Goal: Task Accomplishment & Management: Manage account settings

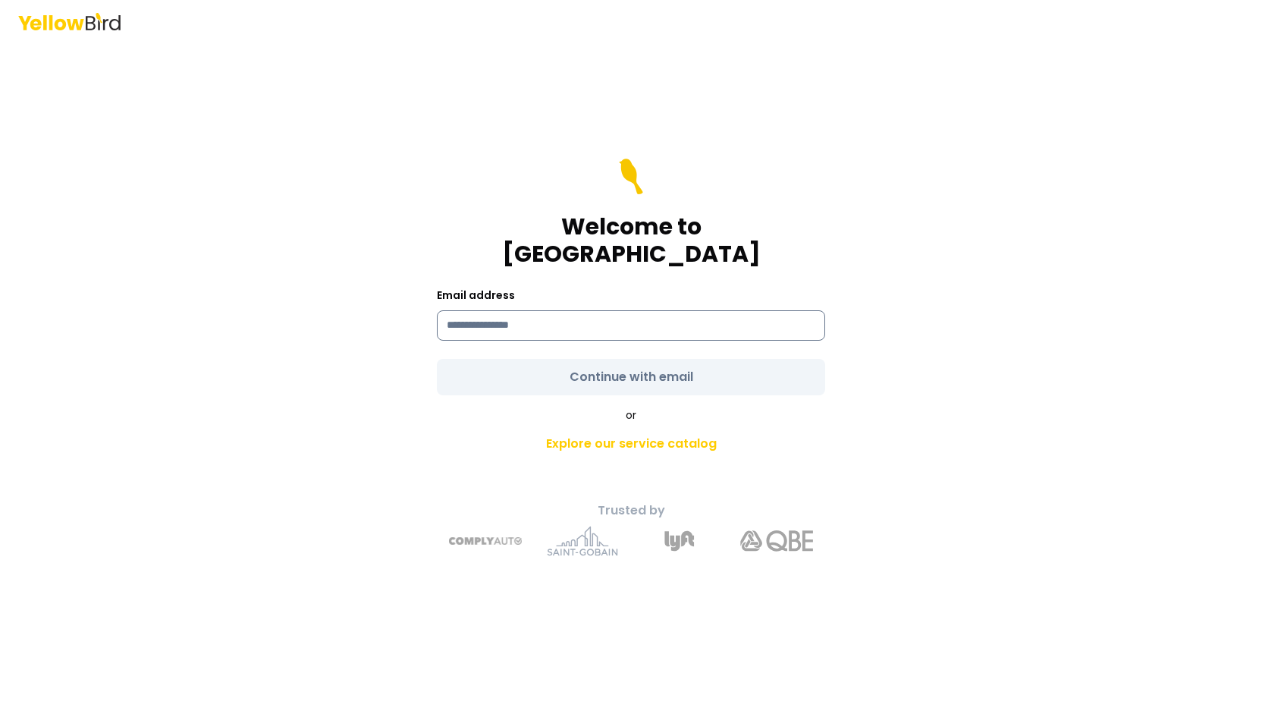
click at [632, 310] on input at bounding box center [631, 325] width 388 height 30
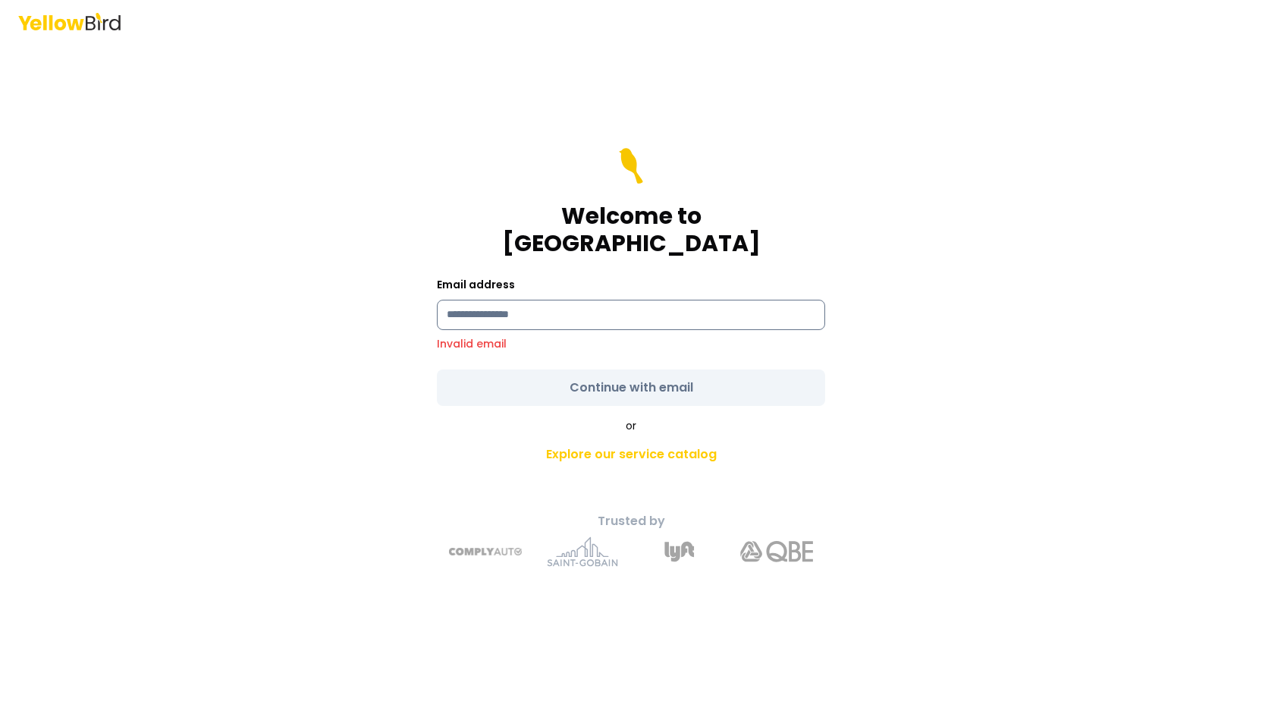
type input "**********"
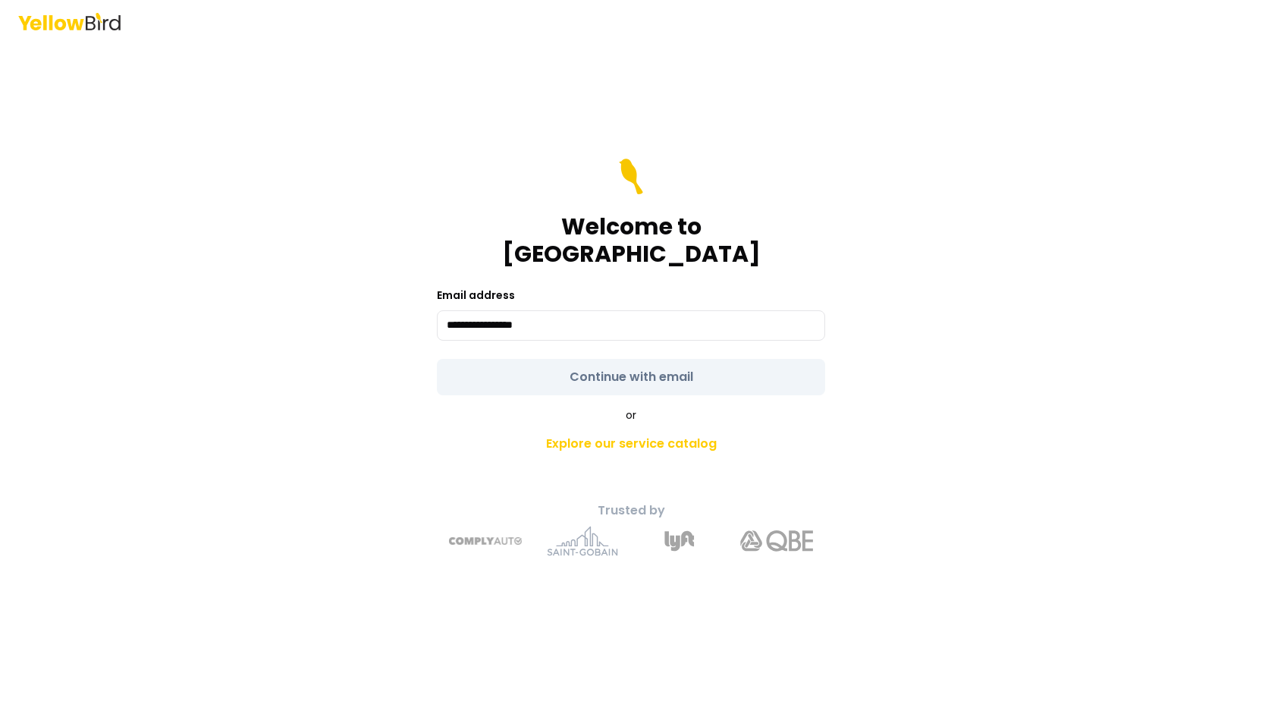
click at [624, 353] on form "**********" at bounding box center [631, 276] width 388 height 237
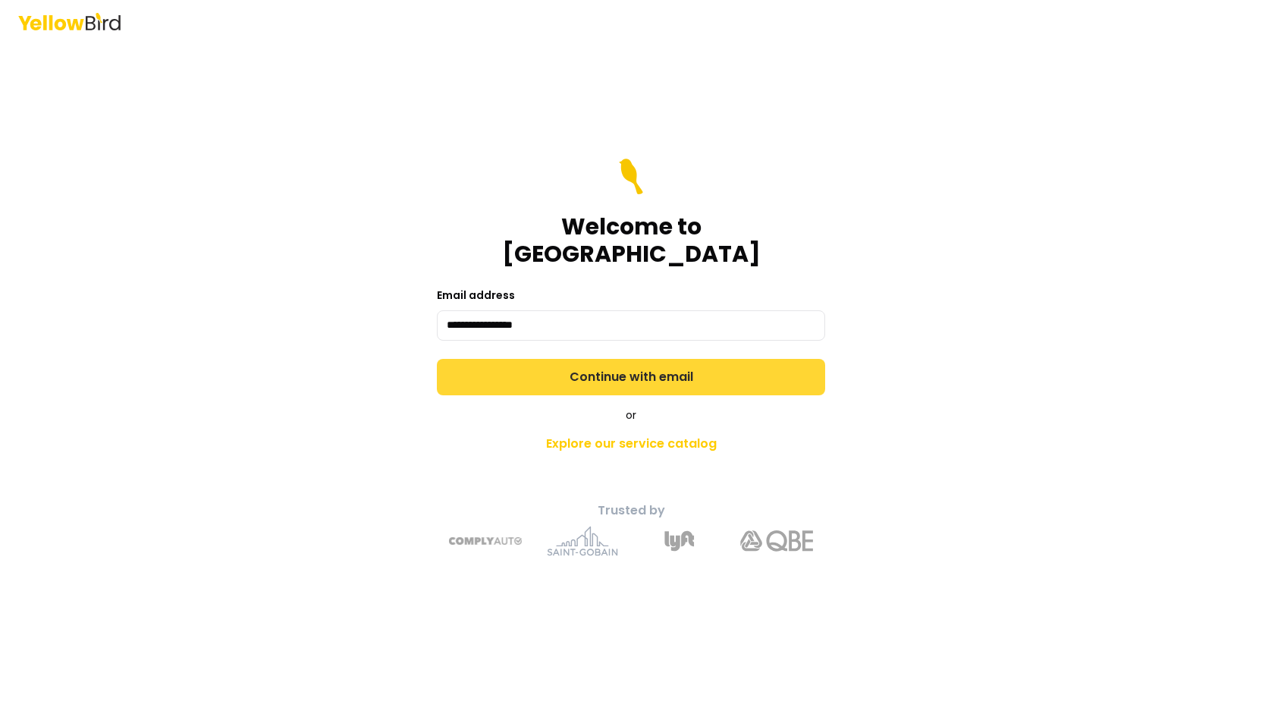
click at [503, 359] on button "Continue with email" at bounding box center [631, 377] width 388 height 36
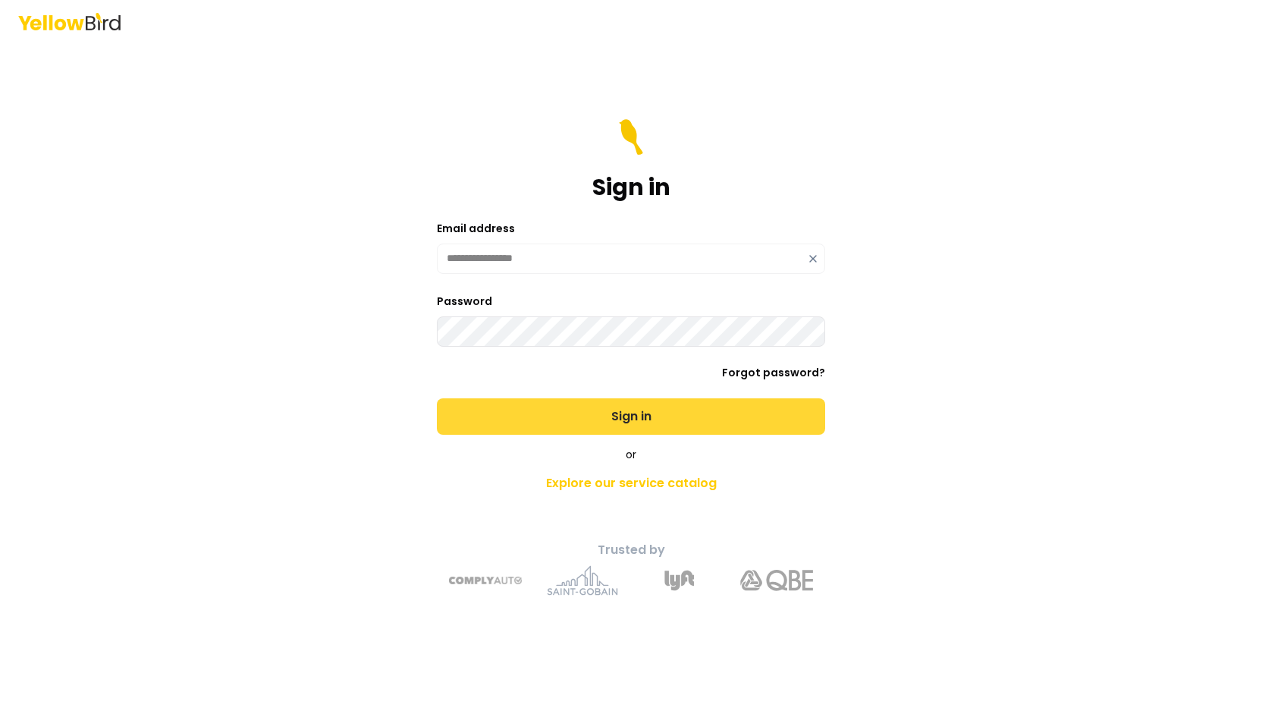
click at [585, 415] on button "Sign in" at bounding box center [631, 416] width 388 height 36
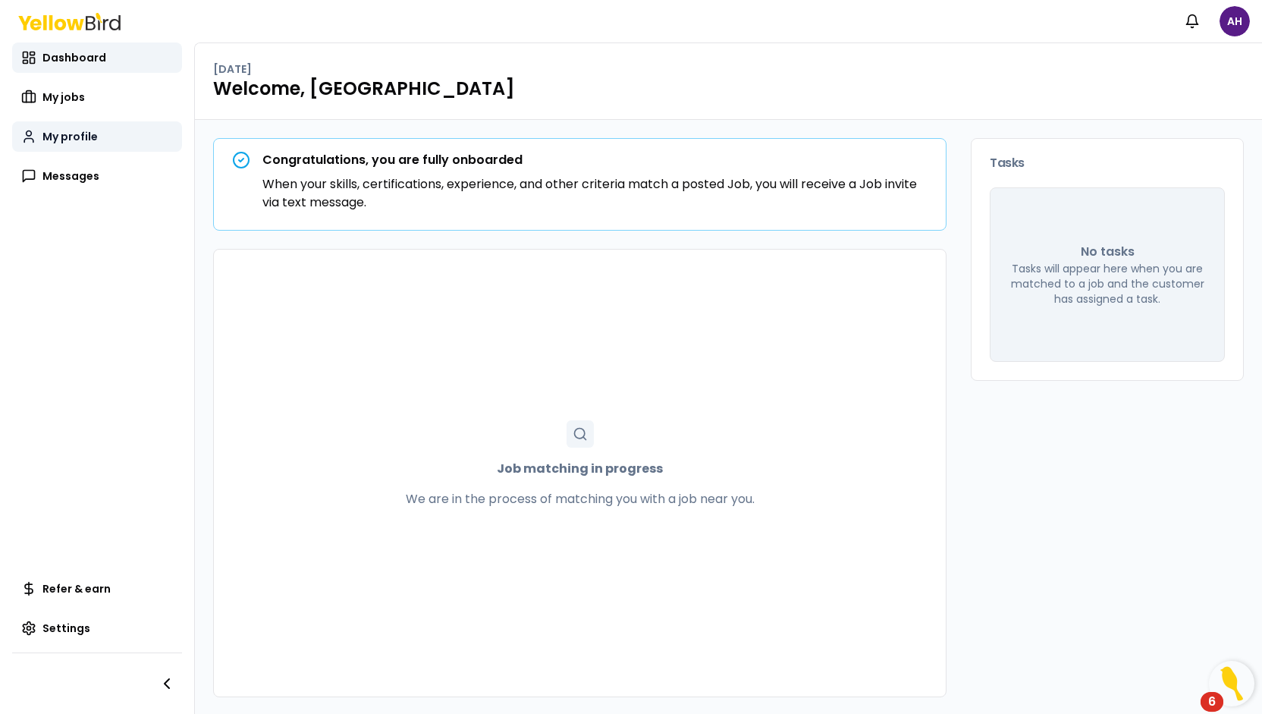
click at [105, 139] on link "My profile" at bounding box center [97, 136] width 170 height 30
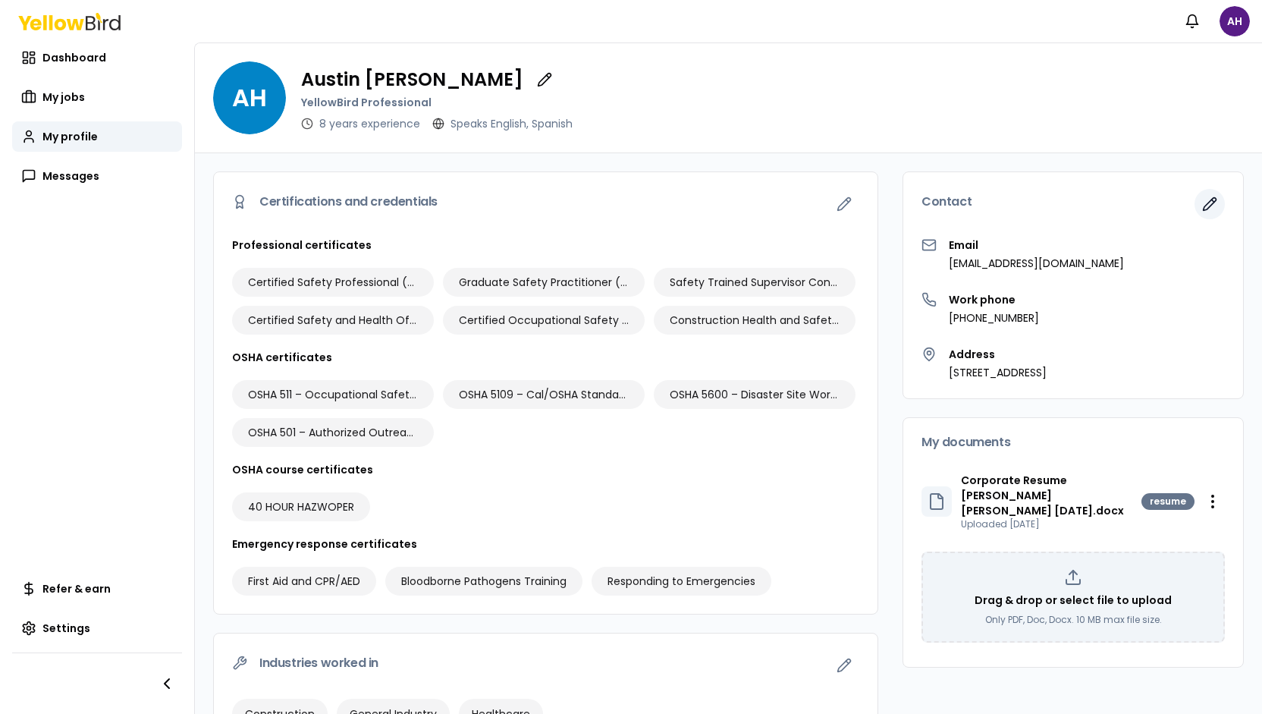
click at [1202, 209] on icon "button" at bounding box center [1209, 203] width 15 height 15
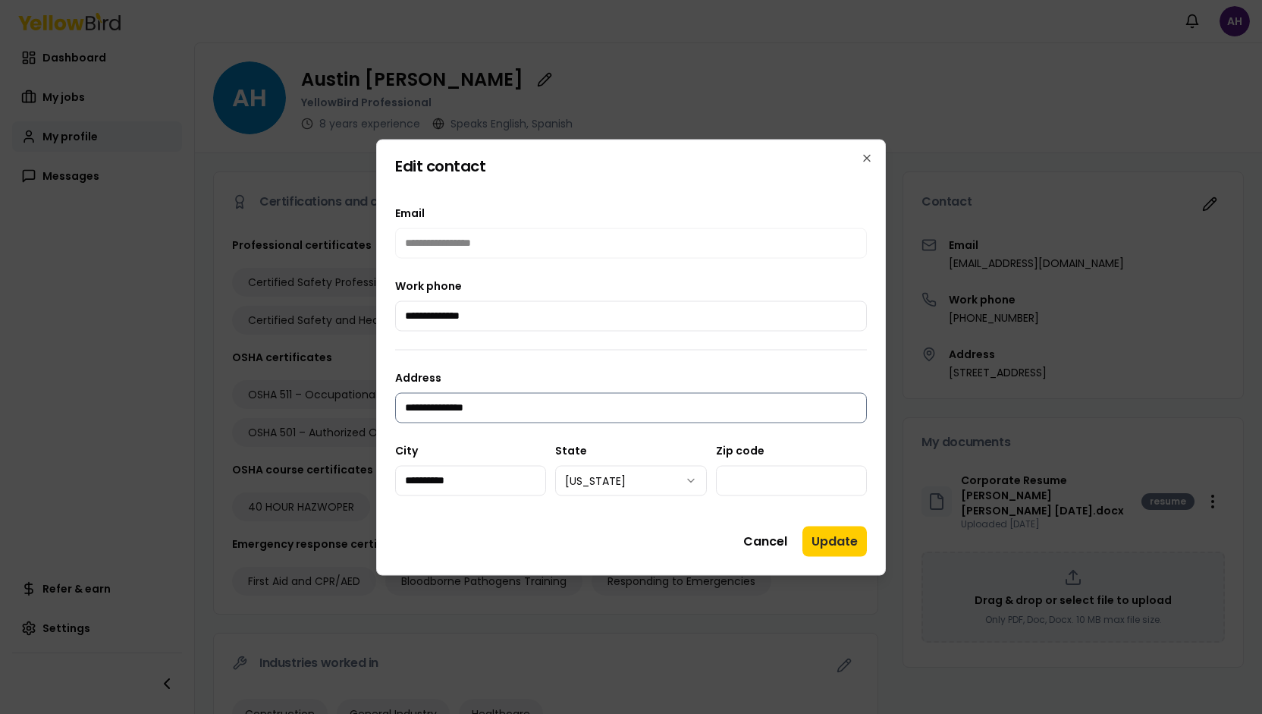
click at [541, 397] on input "**********" at bounding box center [631, 407] width 472 height 30
type input "**********"
select select "**"
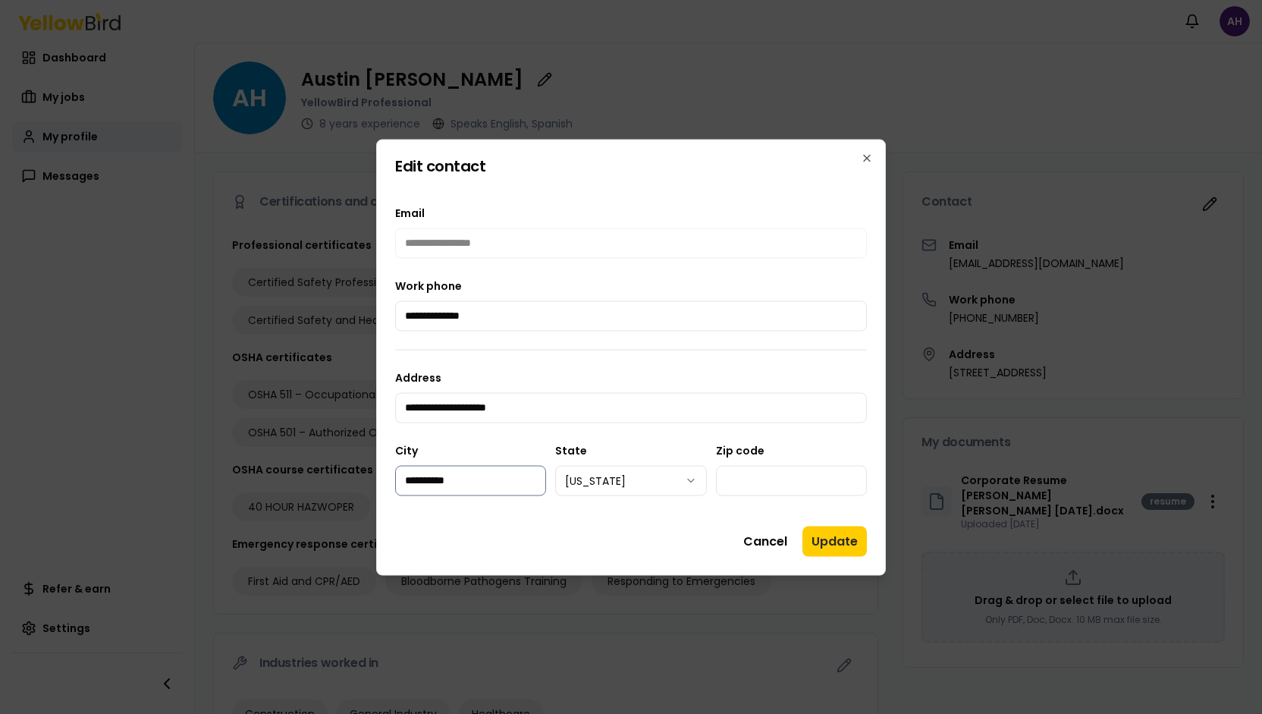
click at [509, 483] on input "**********" at bounding box center [470, 480] width 151 height 30
type input "*******"
click at [613, 449] on div "**********" at bounding box center [630, 468] width 151 height 55
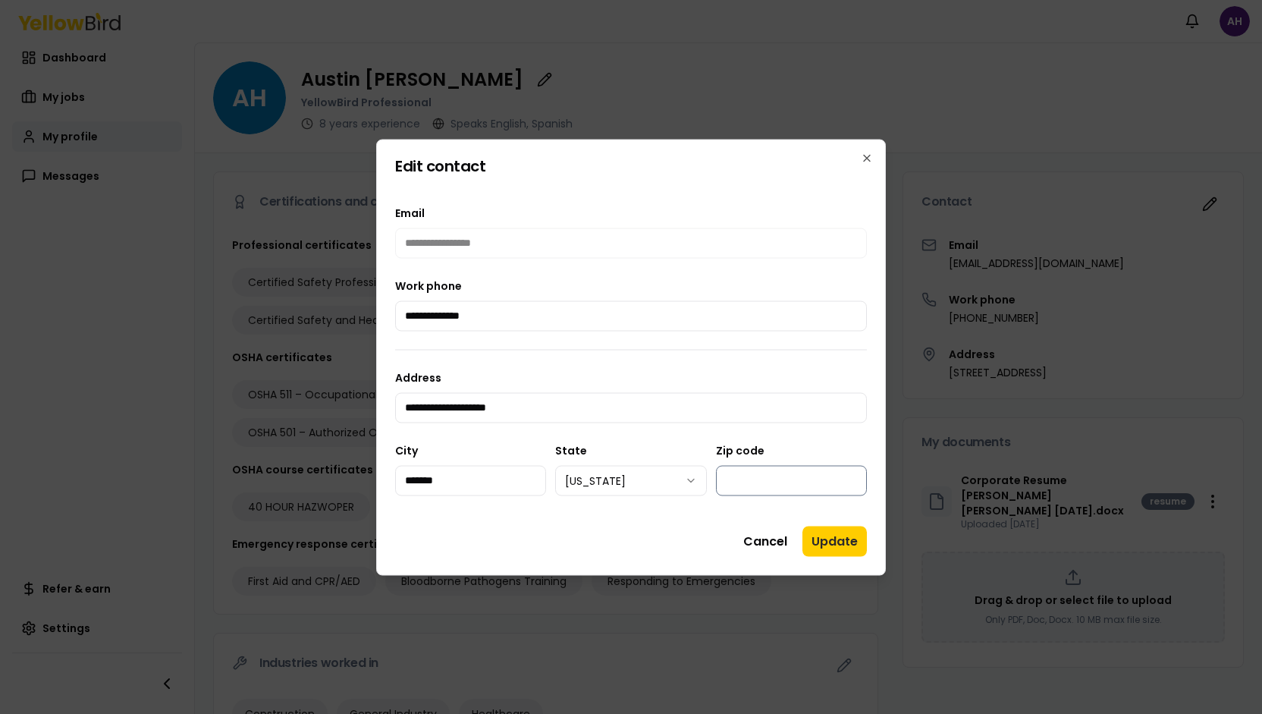
click at [740, 471] on input "*****" at bounding box center [791, 480] width 151 height 30
type input "*****"
click at [615, 322] on input "**********" at bounding box center [631, 315] width 472 height 30
click at [817, 541] on button "Update" at bounding box center [834, 540] width 64 height 30
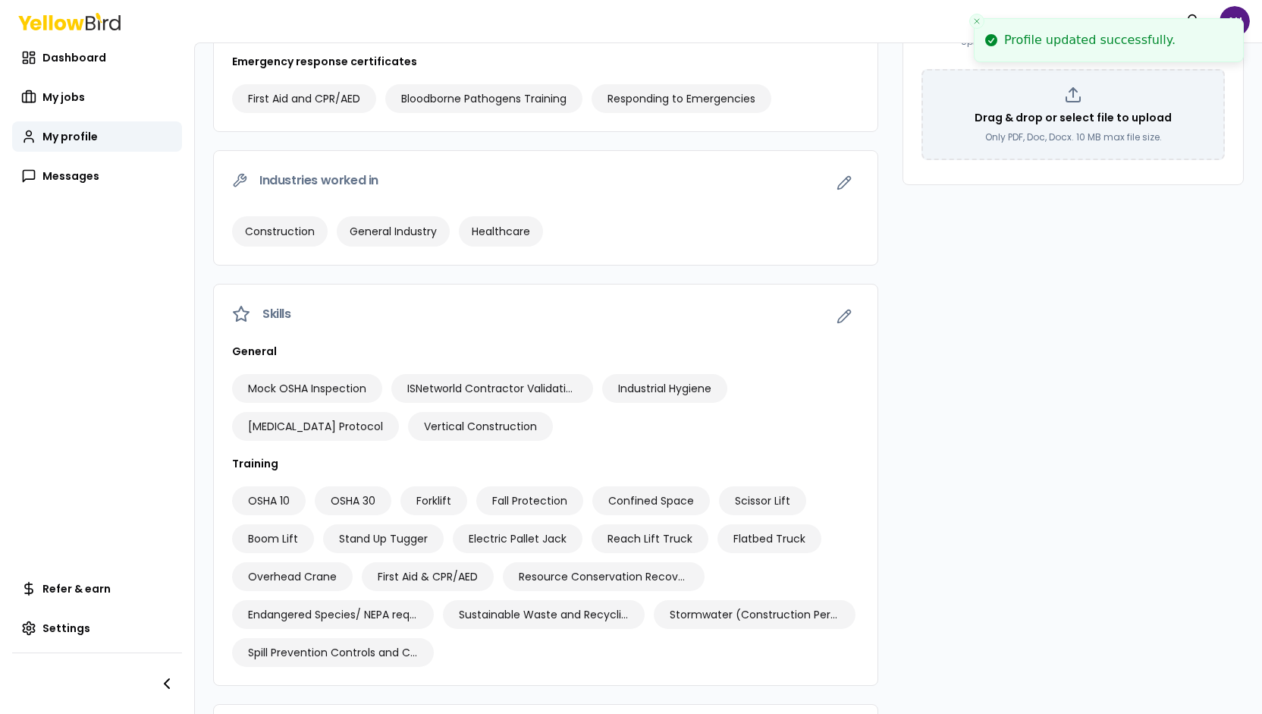
scroll to position [531, 0]
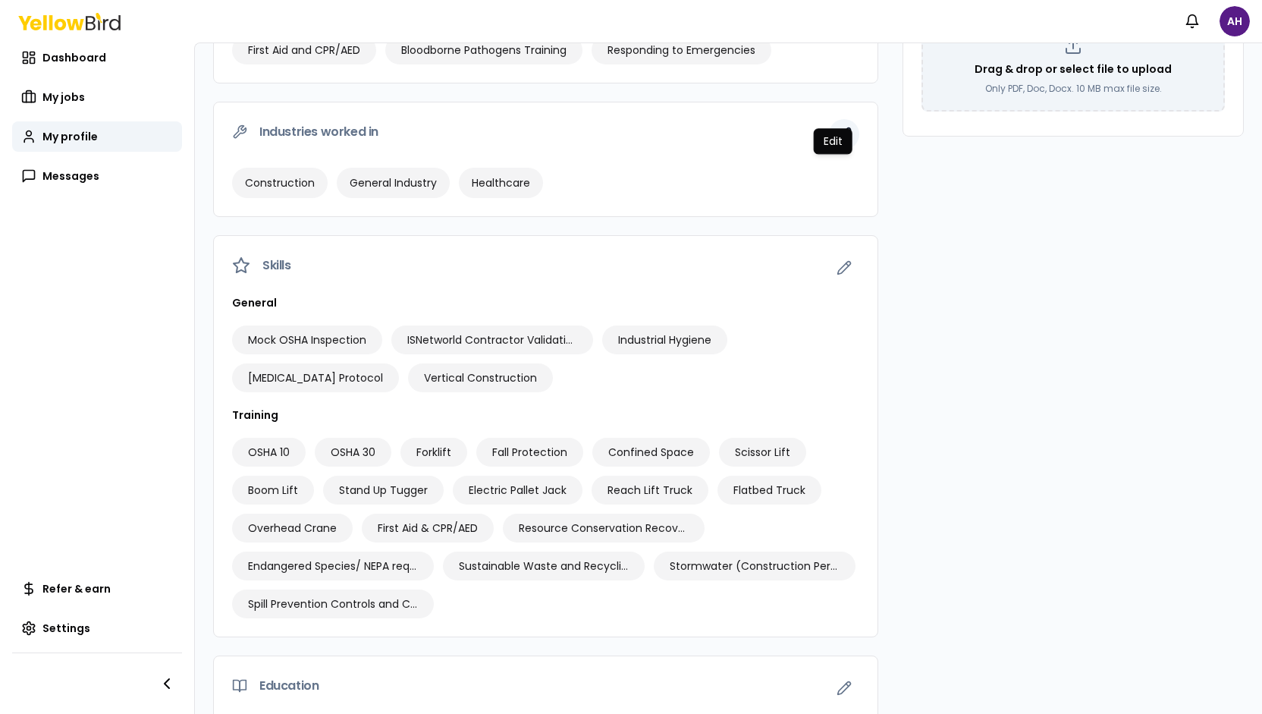
click at [840, 149] on button "button" at bounding box center [844, 134] width 30 height 30
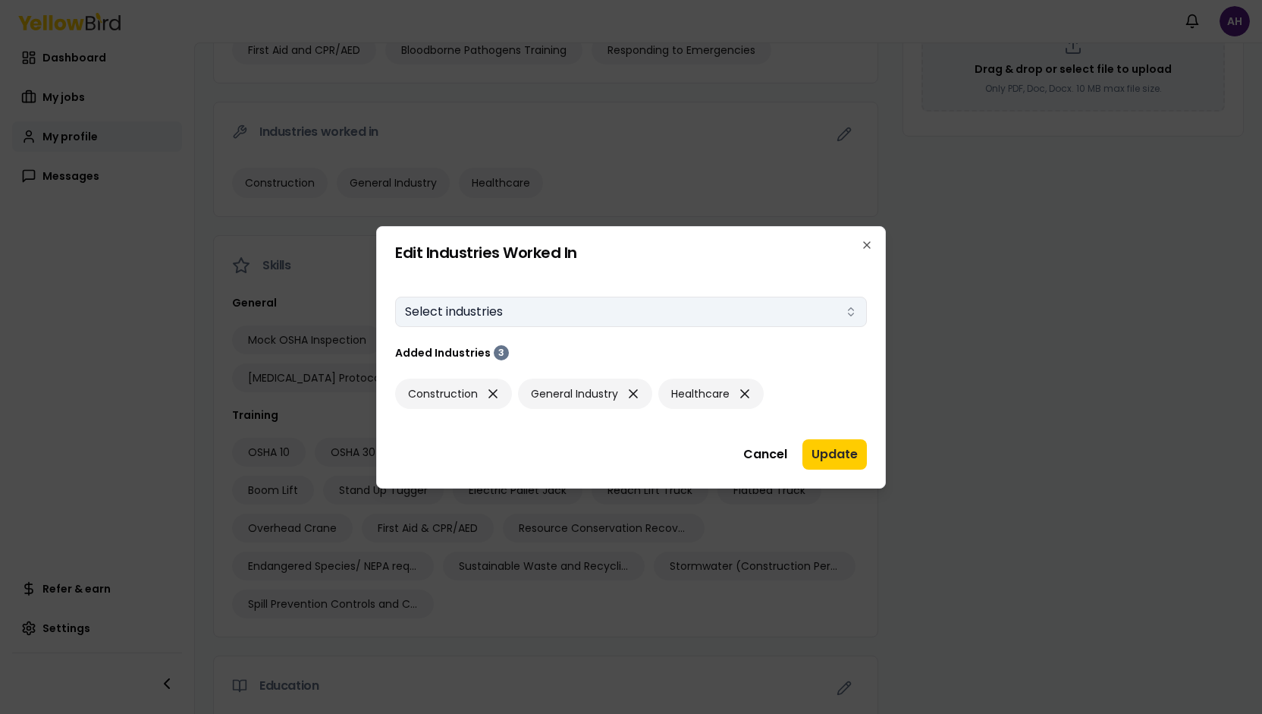
click at [685, 315] on button "Select industries" at bounding box center [631, 311] width 472 height 30
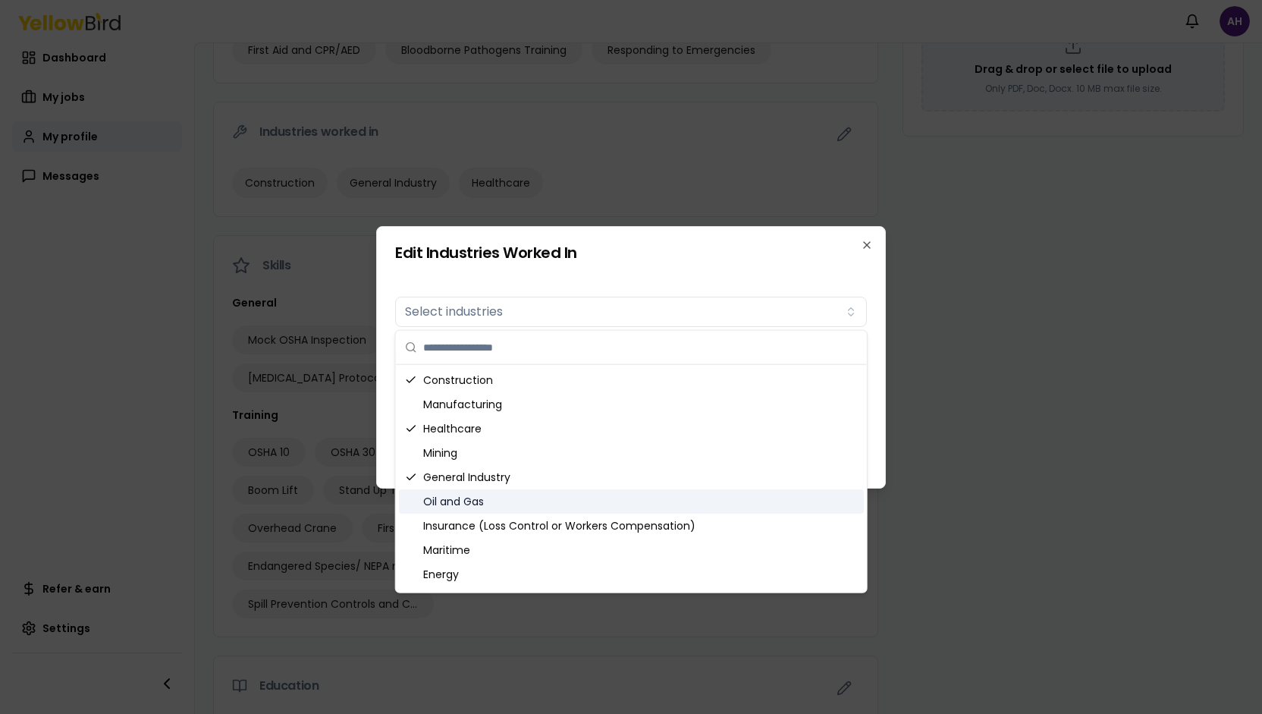
click at [566, 501] on div "Oil and Gas" at bounding box center [631, 501] width 465 height 24
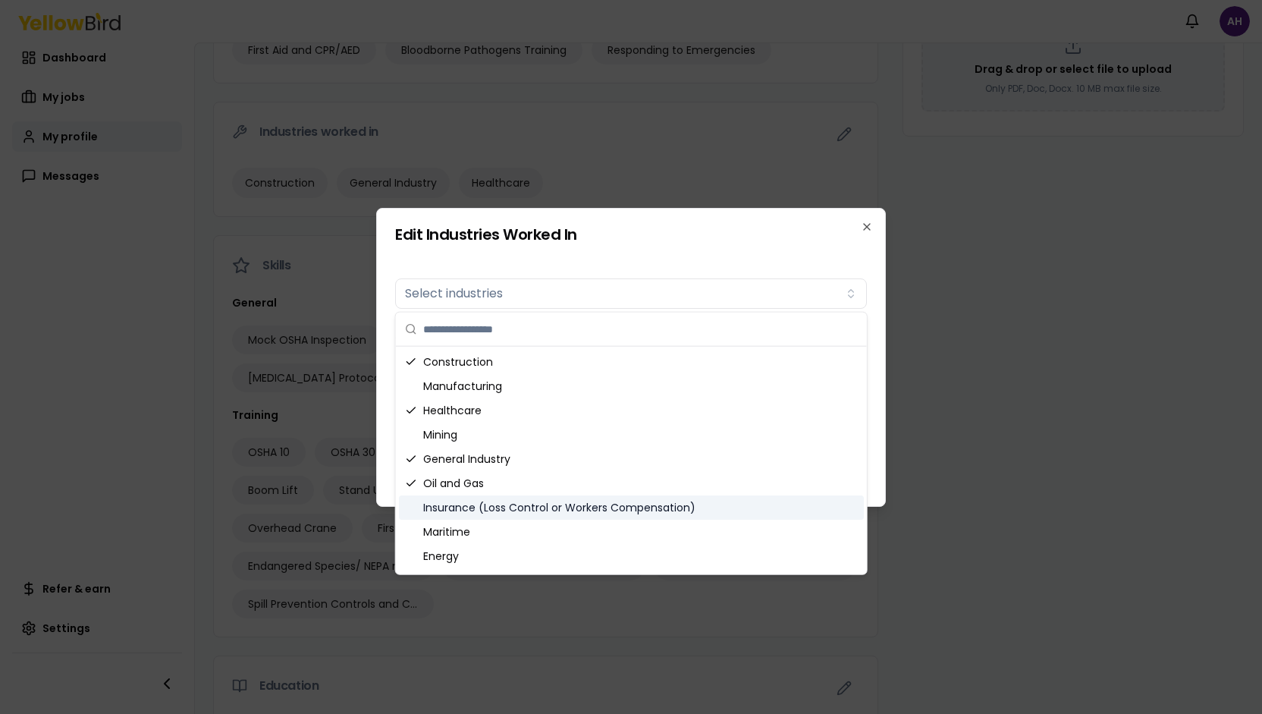
click at [565, 506] on div "Insurance (Loss Control or Workers Compensation)" at bounding box center [631, 507] width 465 height 24
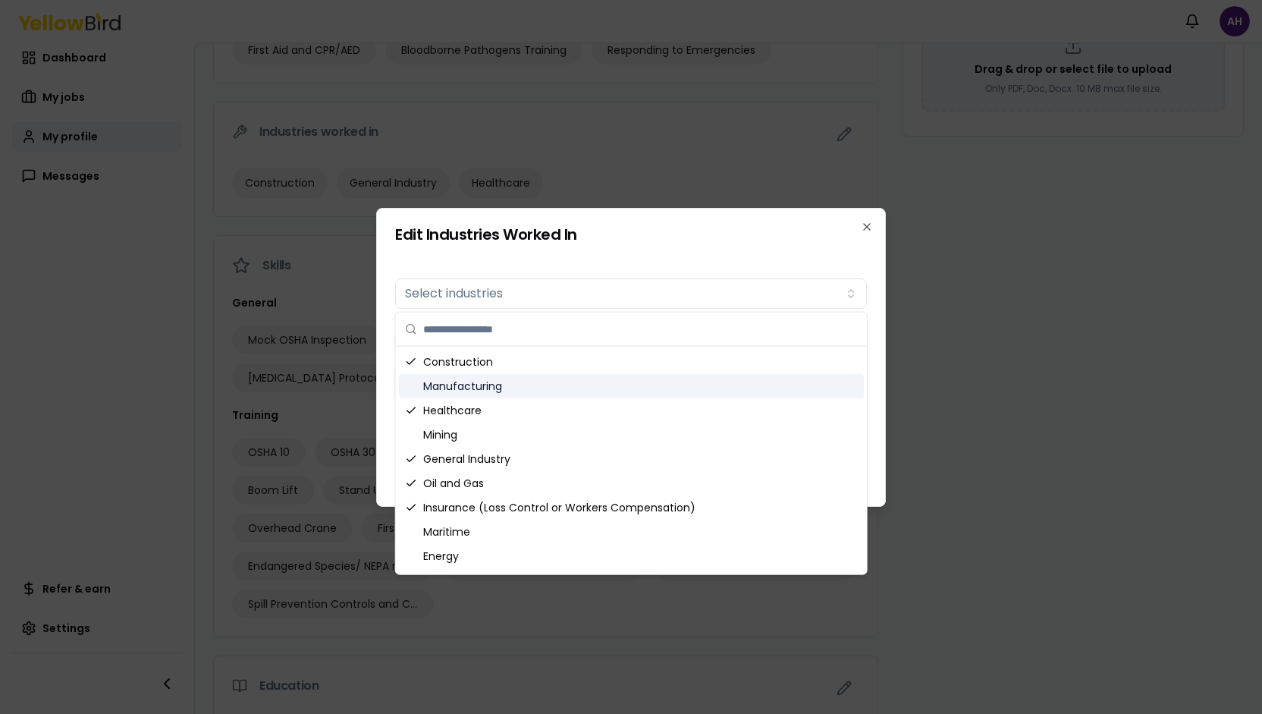
click at [540, 380] on div "Manufacturing" at bounding box center [631, 386] width 465 height 24
click at [632, 243] on div "Edit Industries Worked In Industries worked in Select industries Added Industri…" at bounding box center [631, 357] width 510 height 299
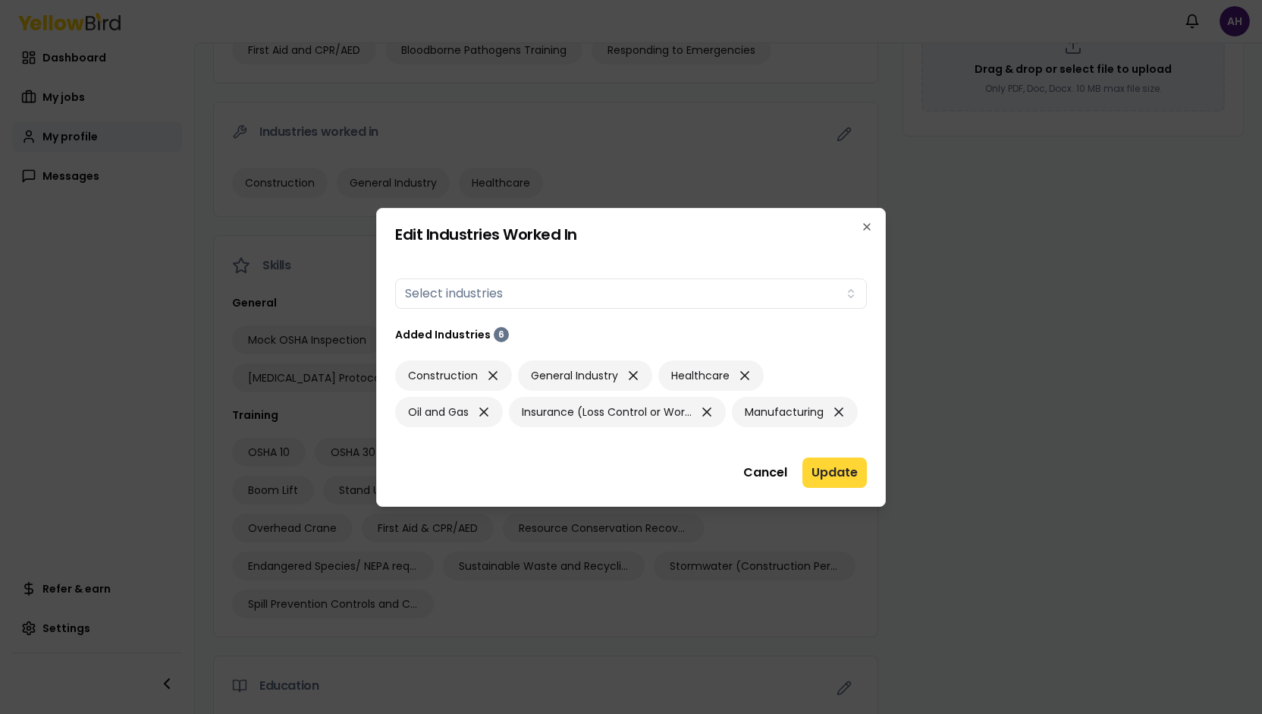
click at [846, 472] on button "Update" at bounding box center [834, 472] width 64 height 30
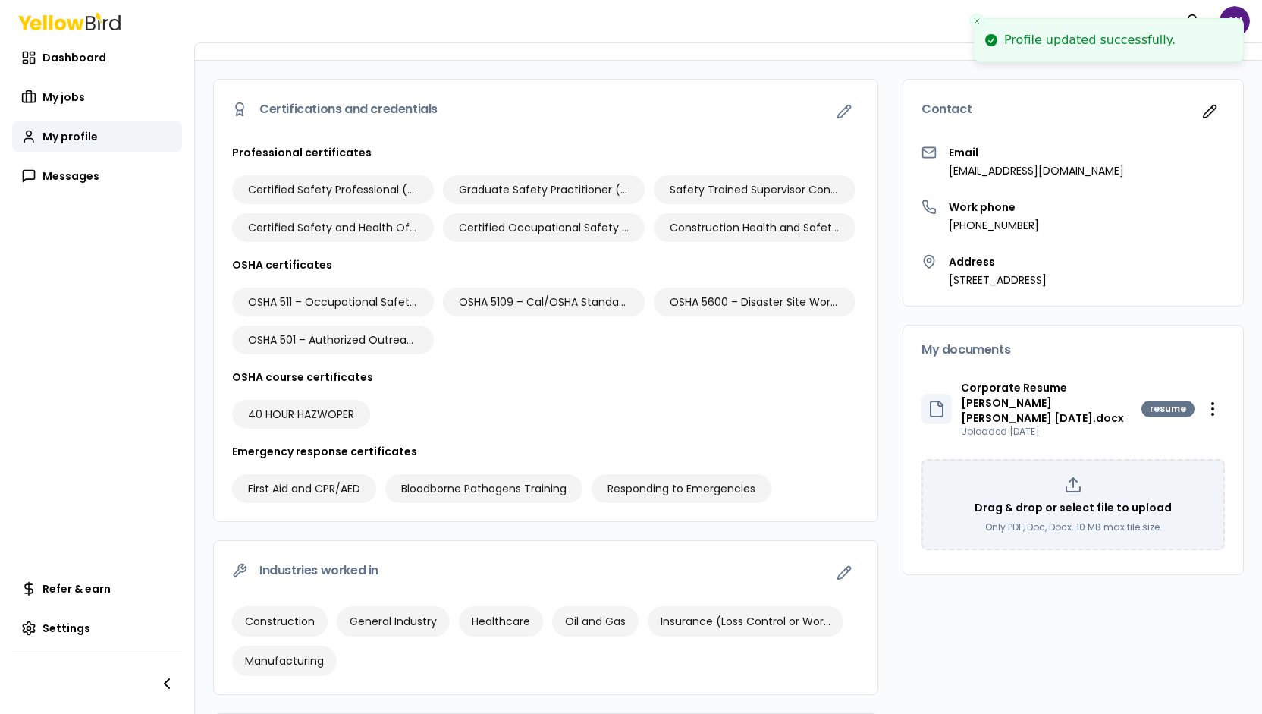
scroll to position [0, 0]
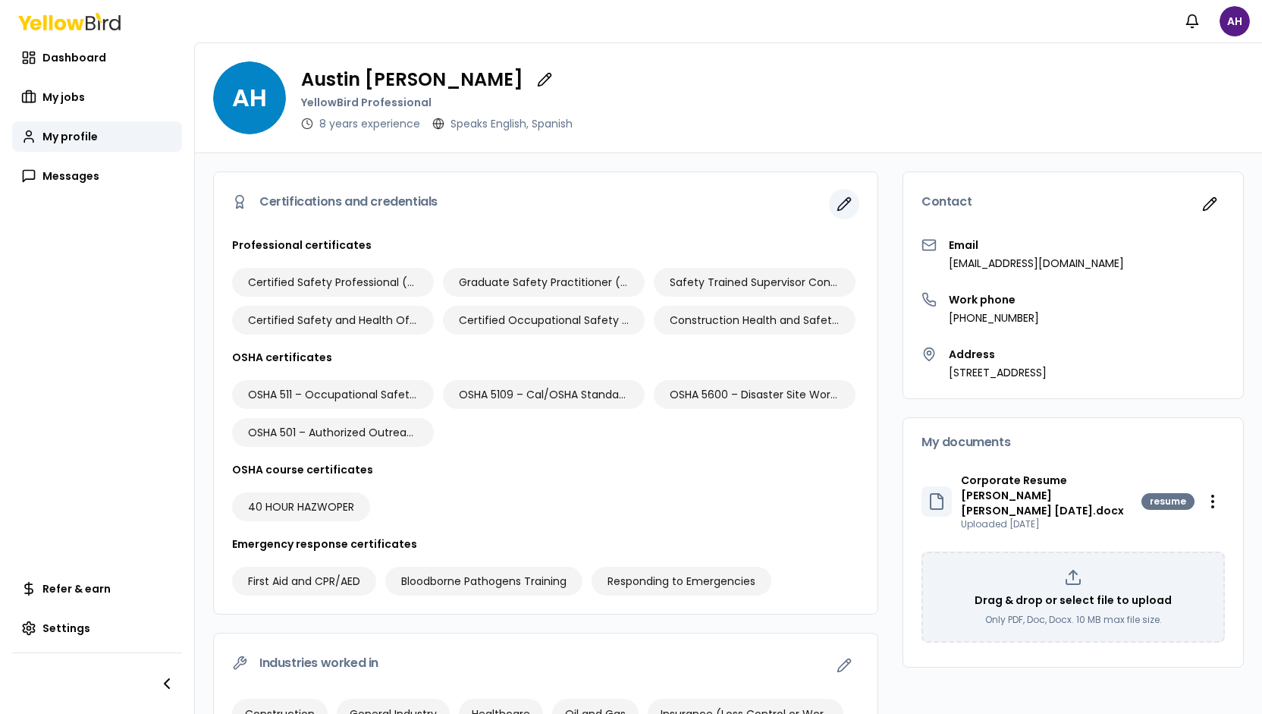
click at [836, 206] on icon "button" at bounding box center [843, 203] width 15 height 15
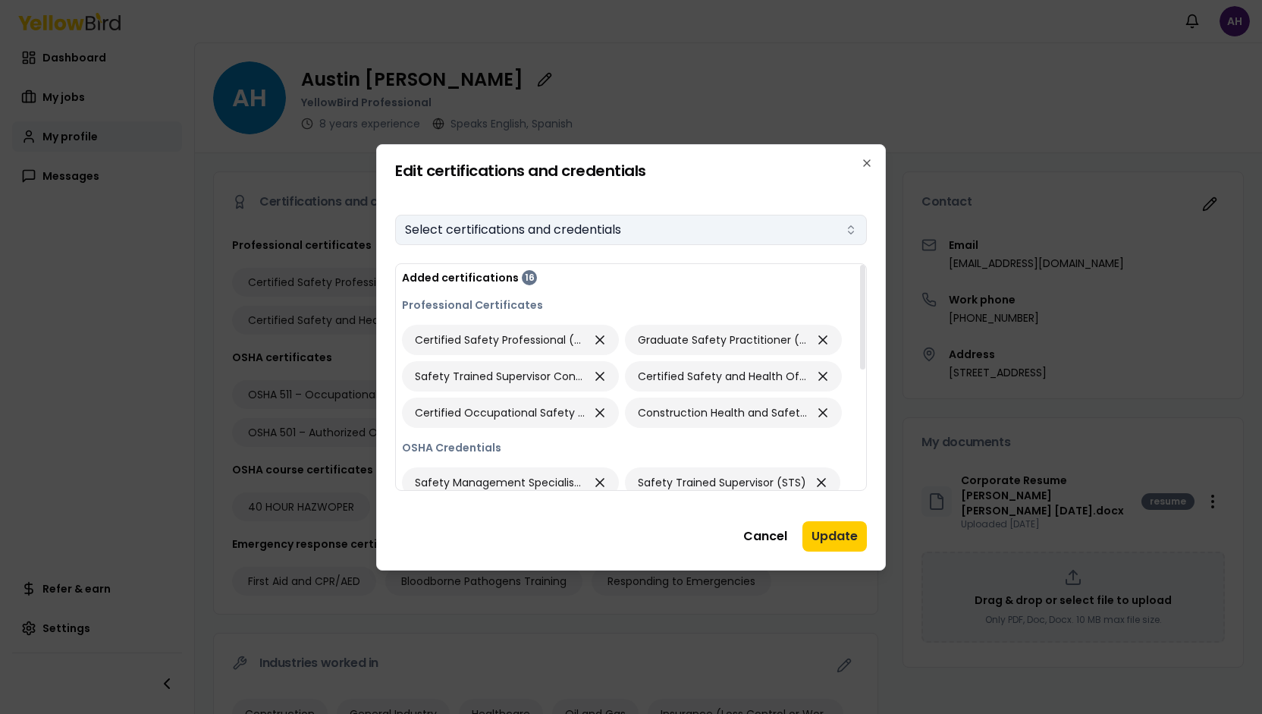
click at [695, 223] on button "Select certifications and credentials" at bounding box center [631, 230] width 472 height 30
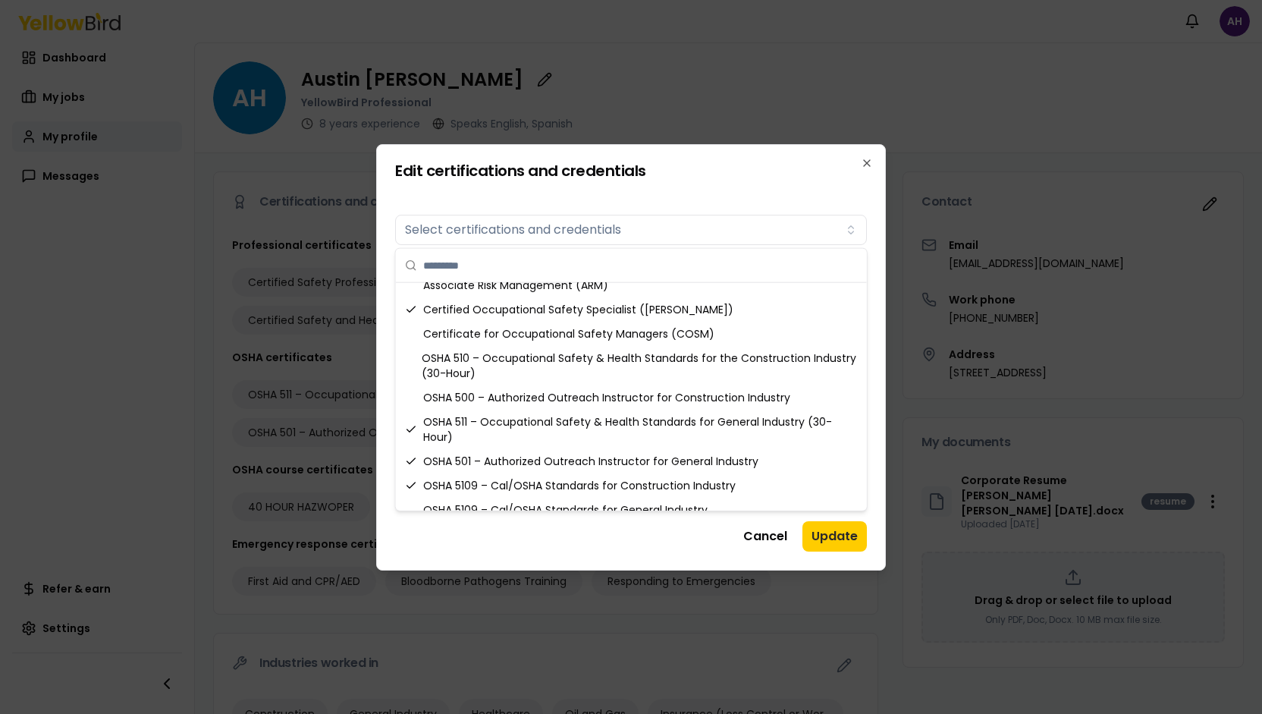
scroll to position [673, 0]
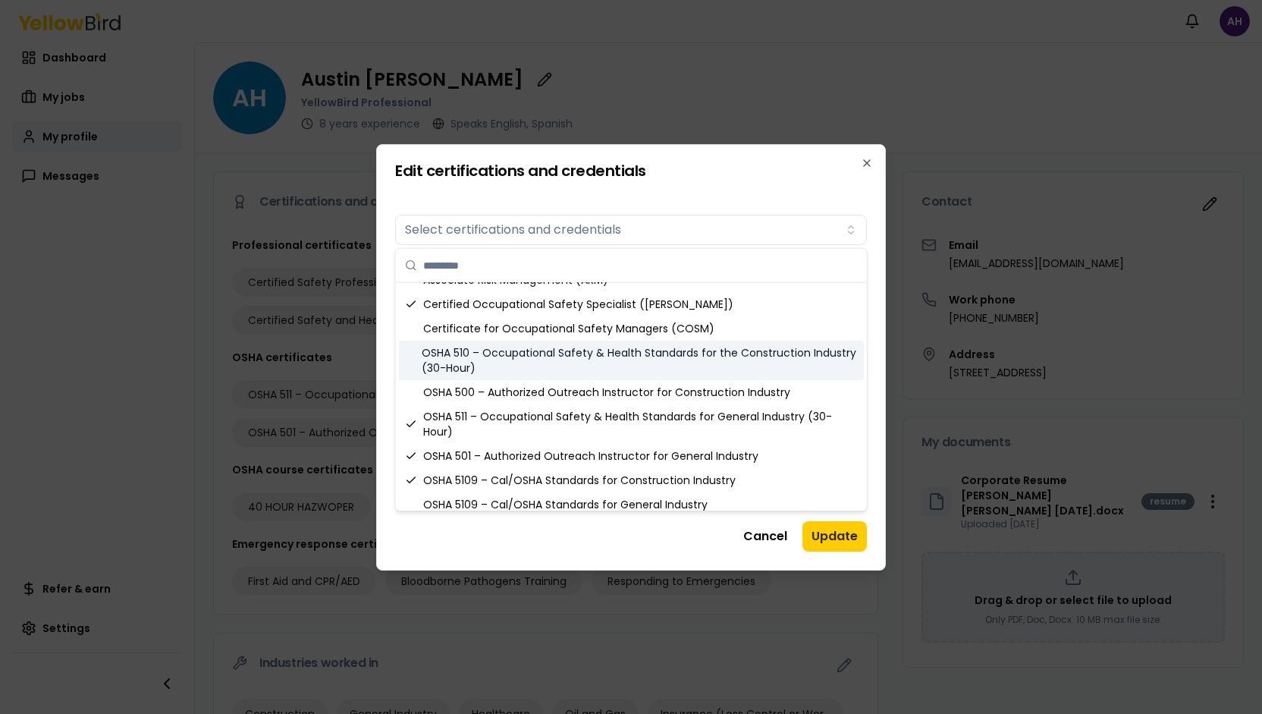
click at [791, 359] on div "OSHA 510 – Occupational Safety & Health Standards for the Construction Industry…" at bounding box center [631, 359] width 465 height 39
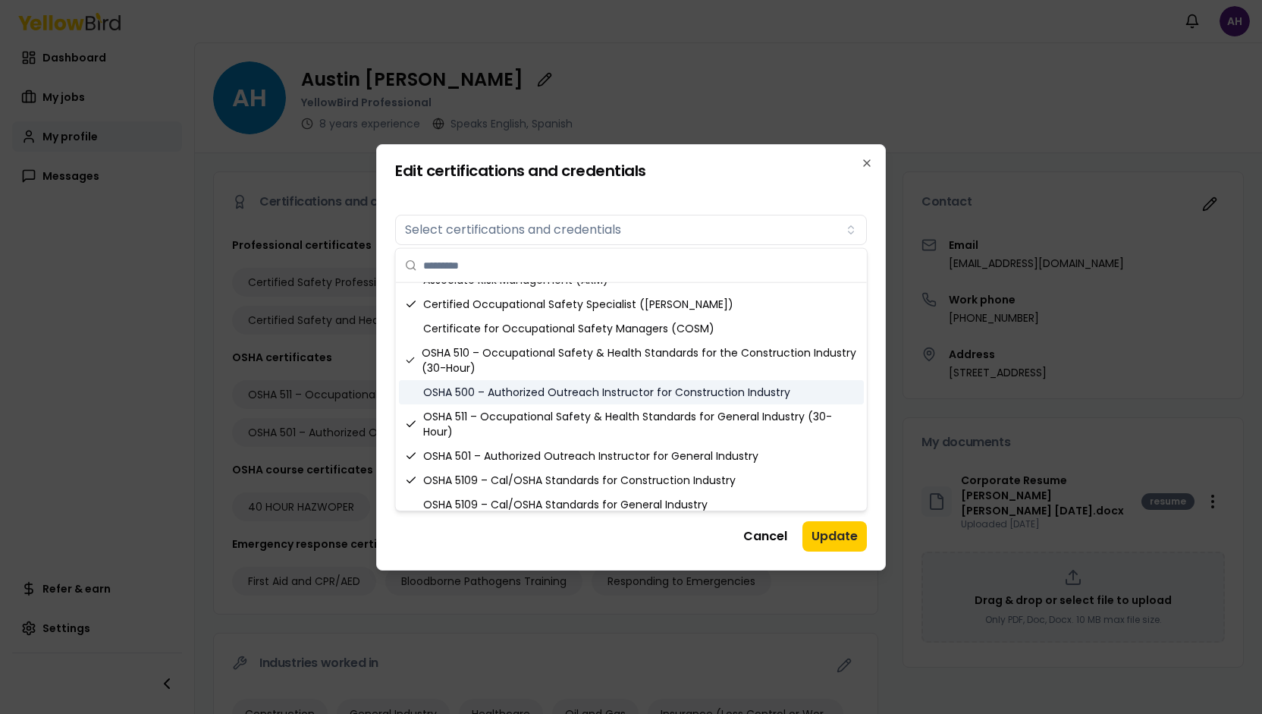
click at [793, 386] on div "OSHA 500 – Authorized Outreach Instructor for Construction Industry" at bounding box center [631, 392] width 465 height 24
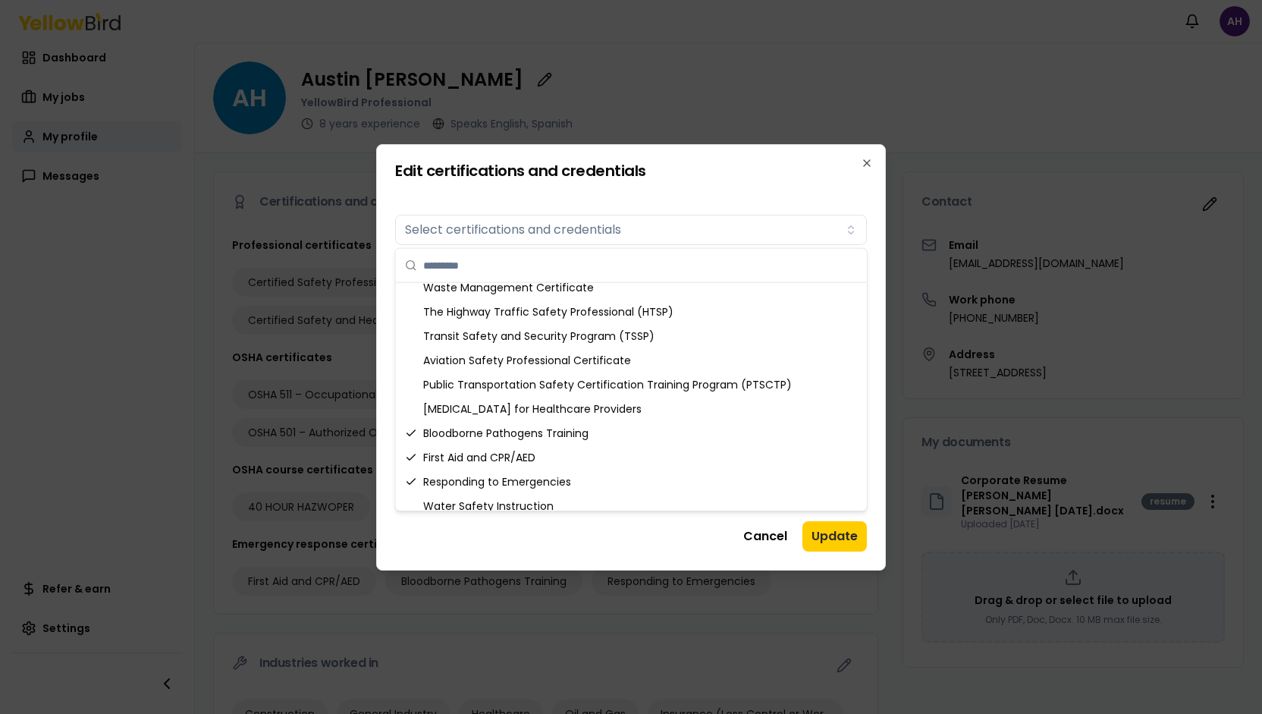
scroll to position [1887, 0]
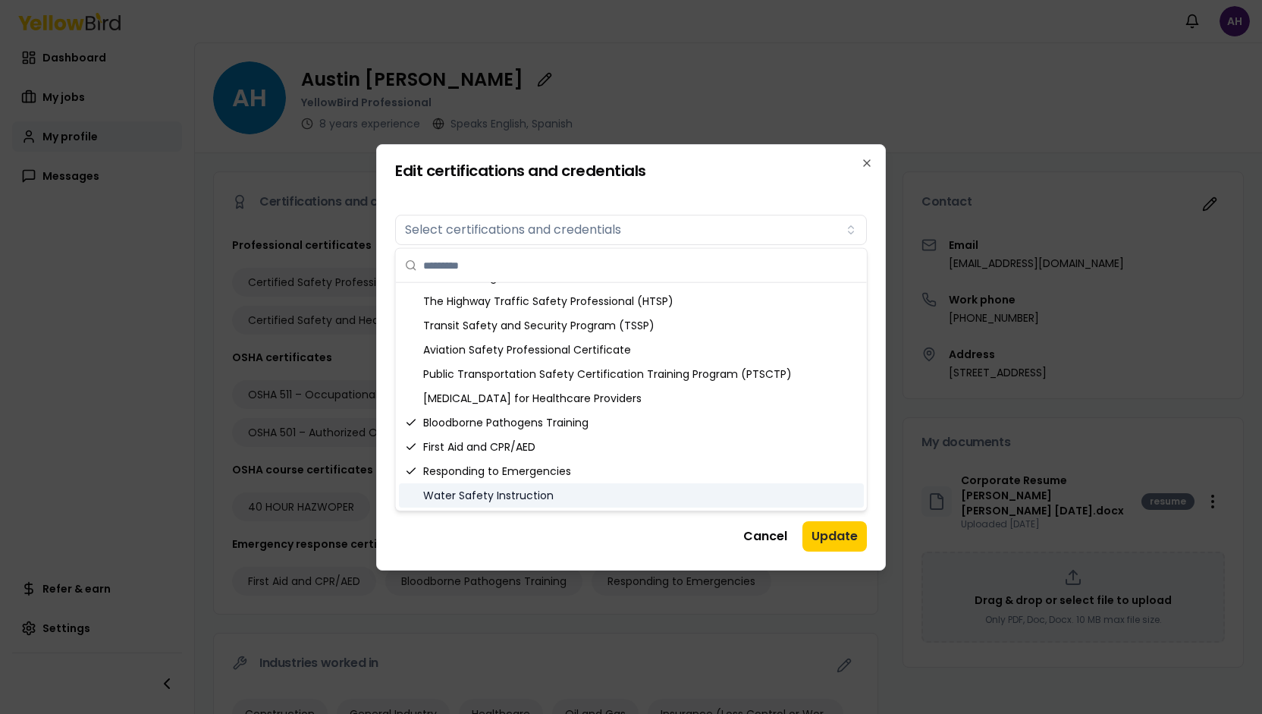
click at [821, 541] on button "Update" at bounding box center [834, 536] width 64 height 30
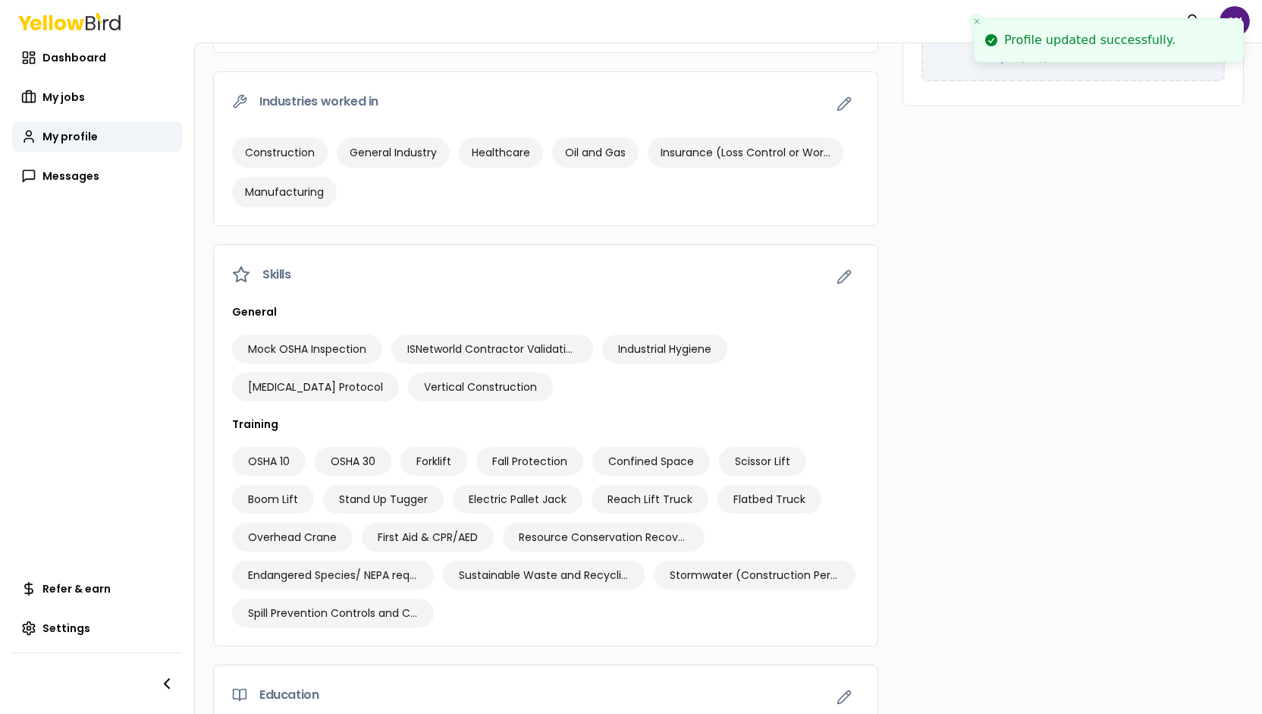
scroll to position [607, 0]
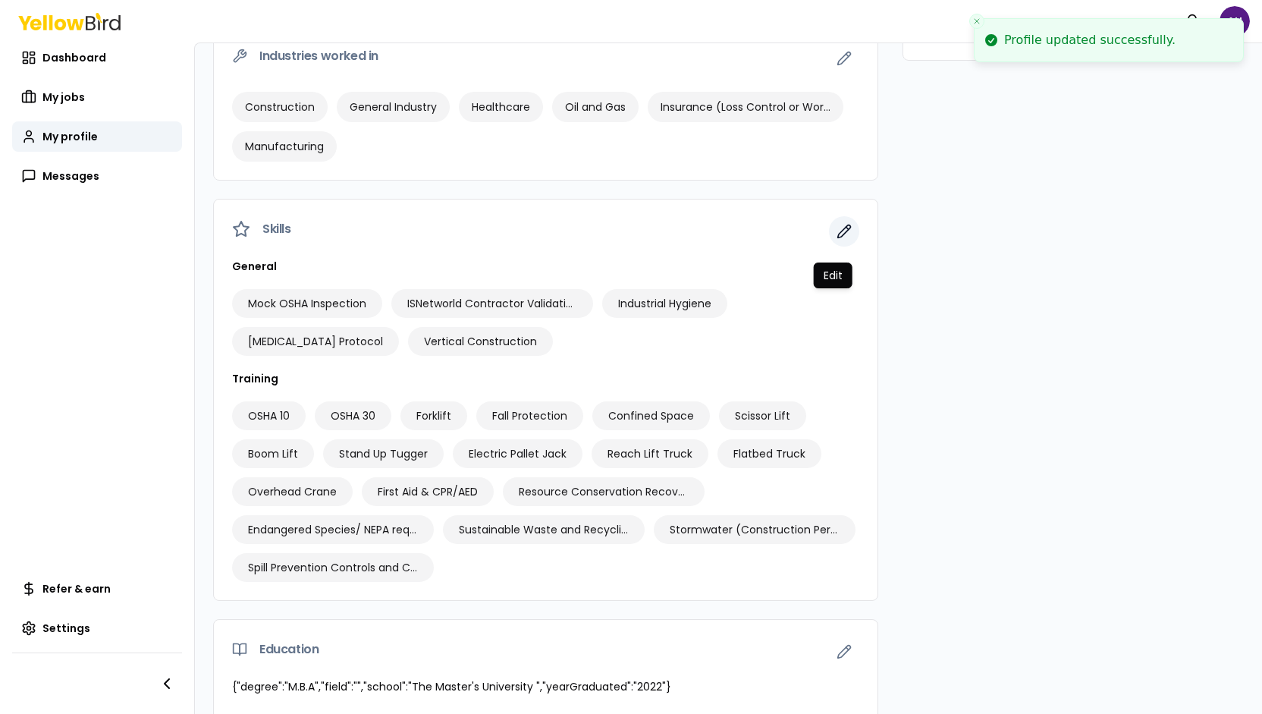
click at [829, 246] on button "button" at bounding box center [844, 231] width 30 height 30
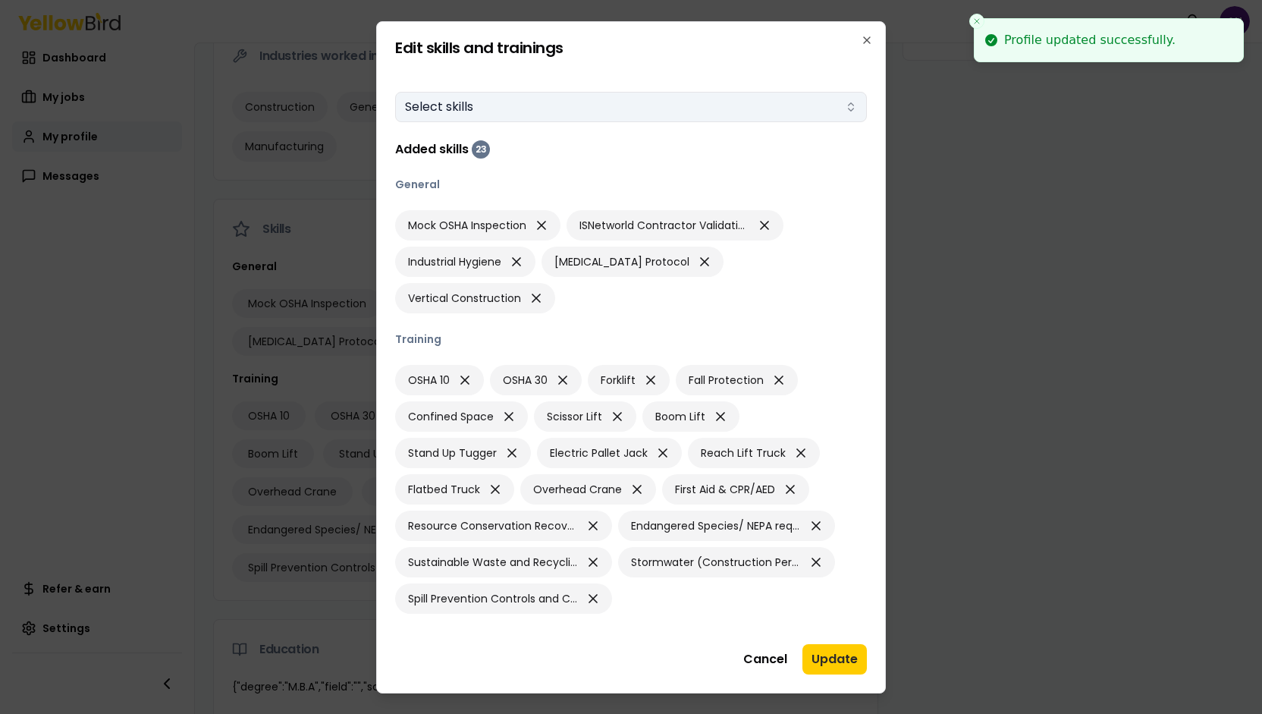
click at [543, 122] on button "Select skills" at bounding box center [631, 107] width 472 height 30
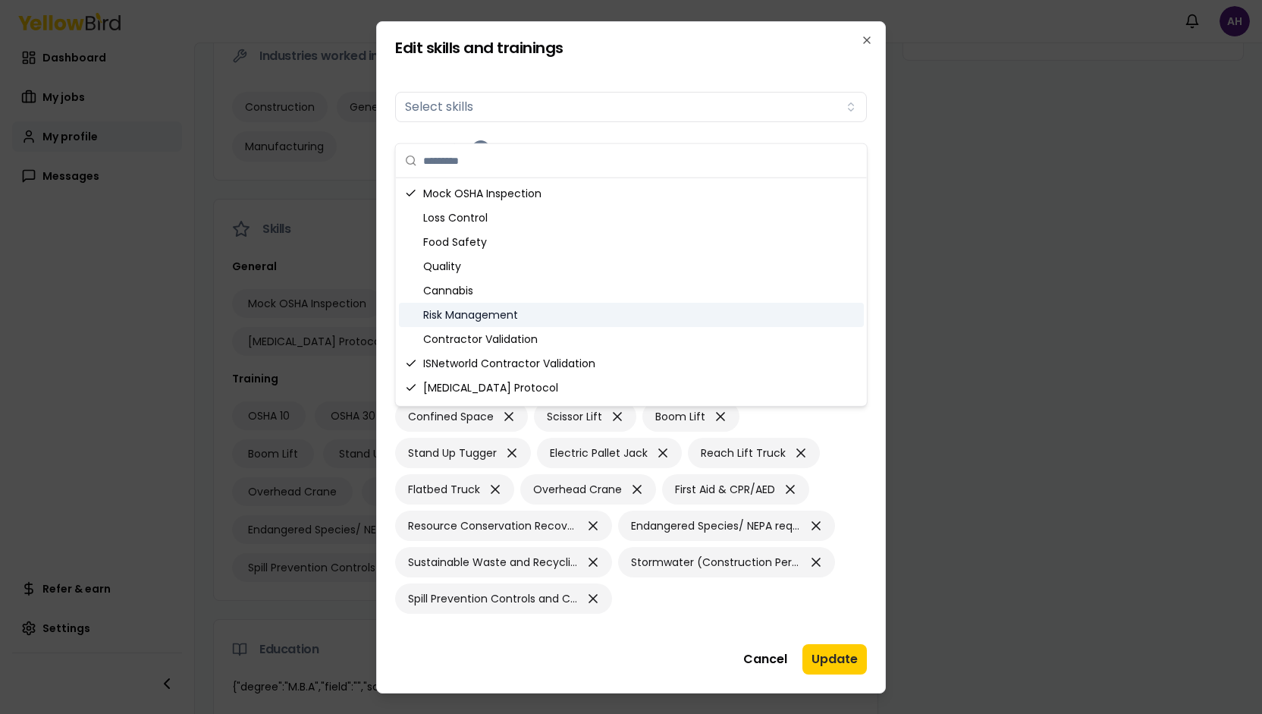
click at [635, 316] on div "Risk Management" at bounding box center [631, 315] width 465 height 24
click at [426, 312] on div "Risk Management" at bounding box center [631, 315] width 465 height 24
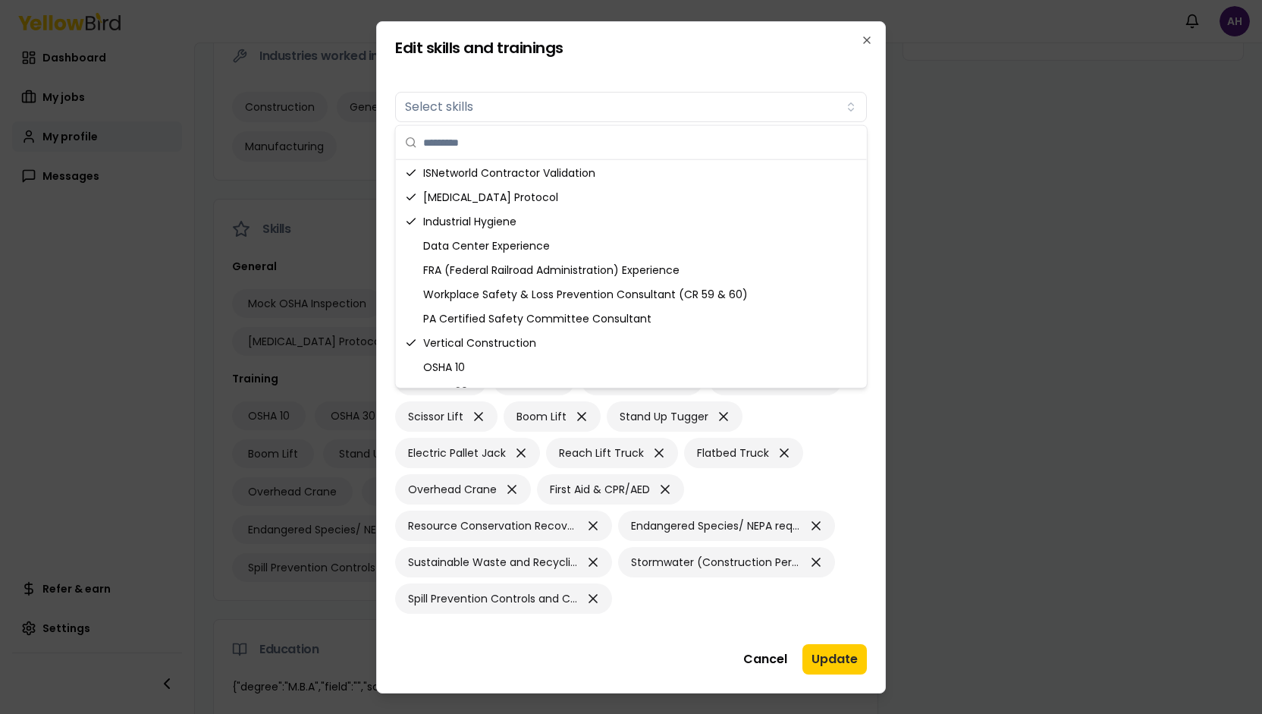
scroll to position [174, 0]
click at [648, 287] on div "Workplace Safety & Loss Prevention Consultant (CR 59 & 60)" at bounding box center [631, 292] width 465 height 24
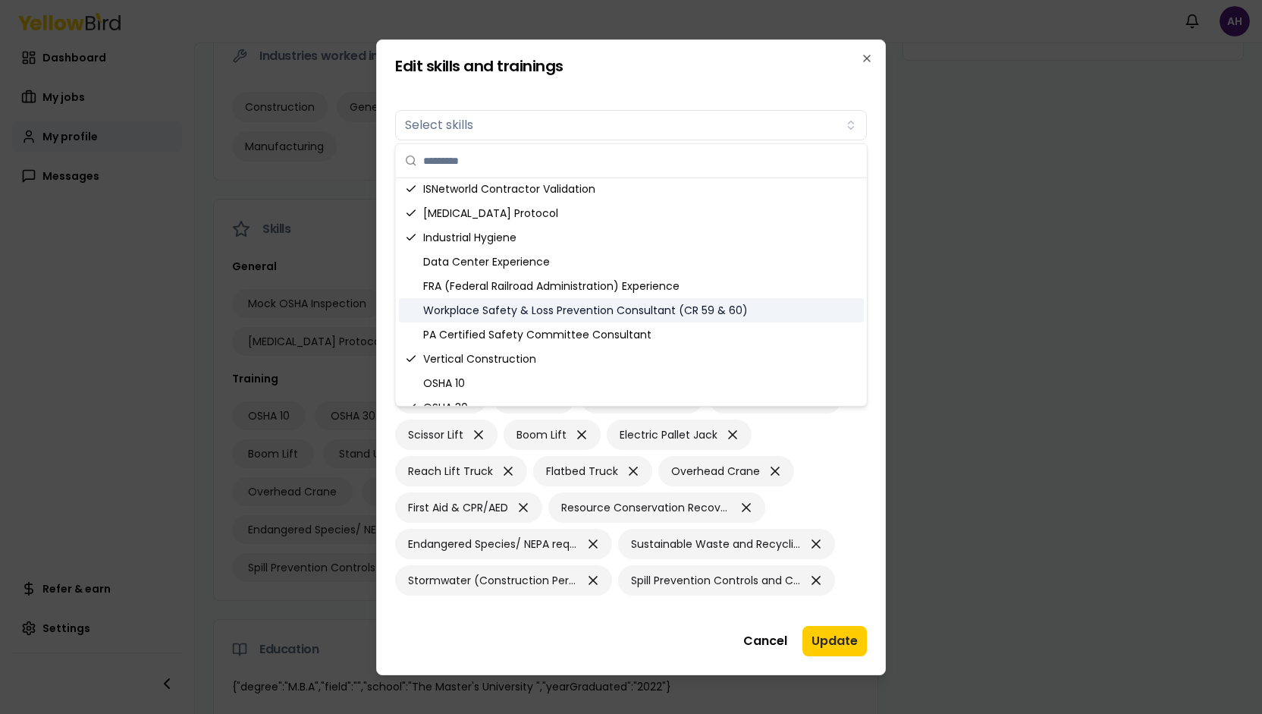
click at [412, 306] on icon "Suggestions" at bounding box center [411, 310] width 12 height 12
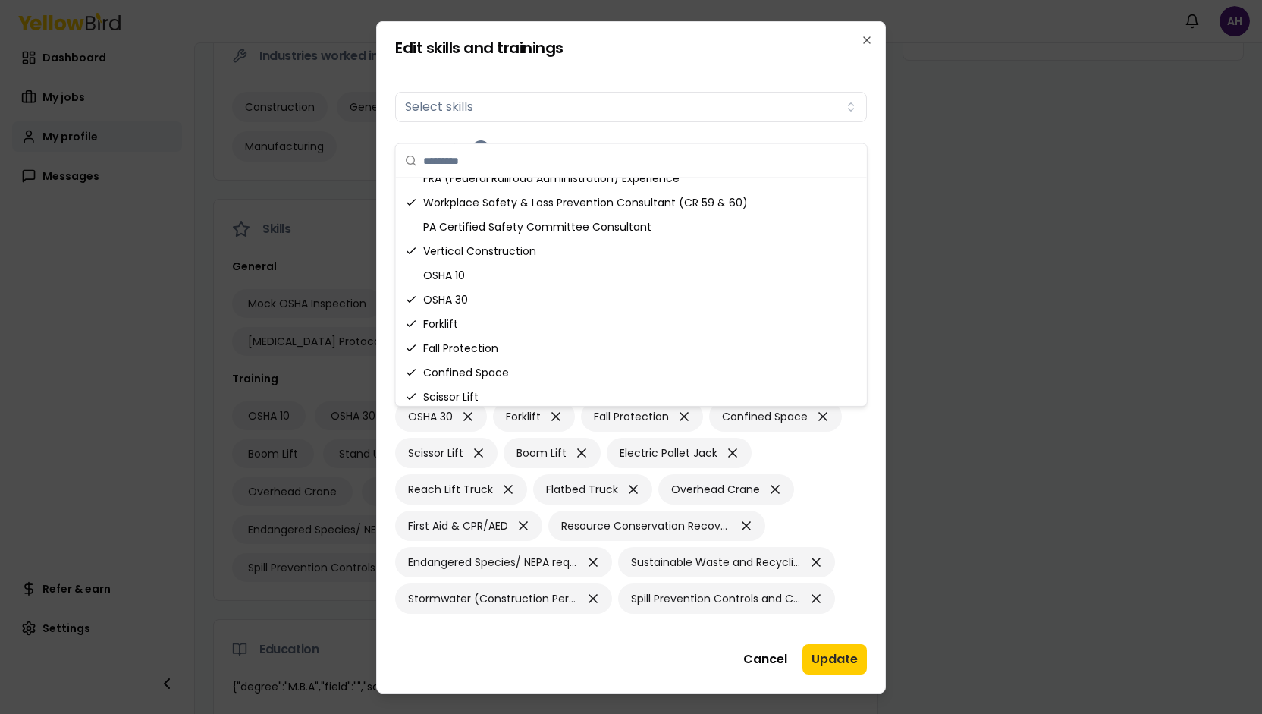
scroll to position [302, 0]
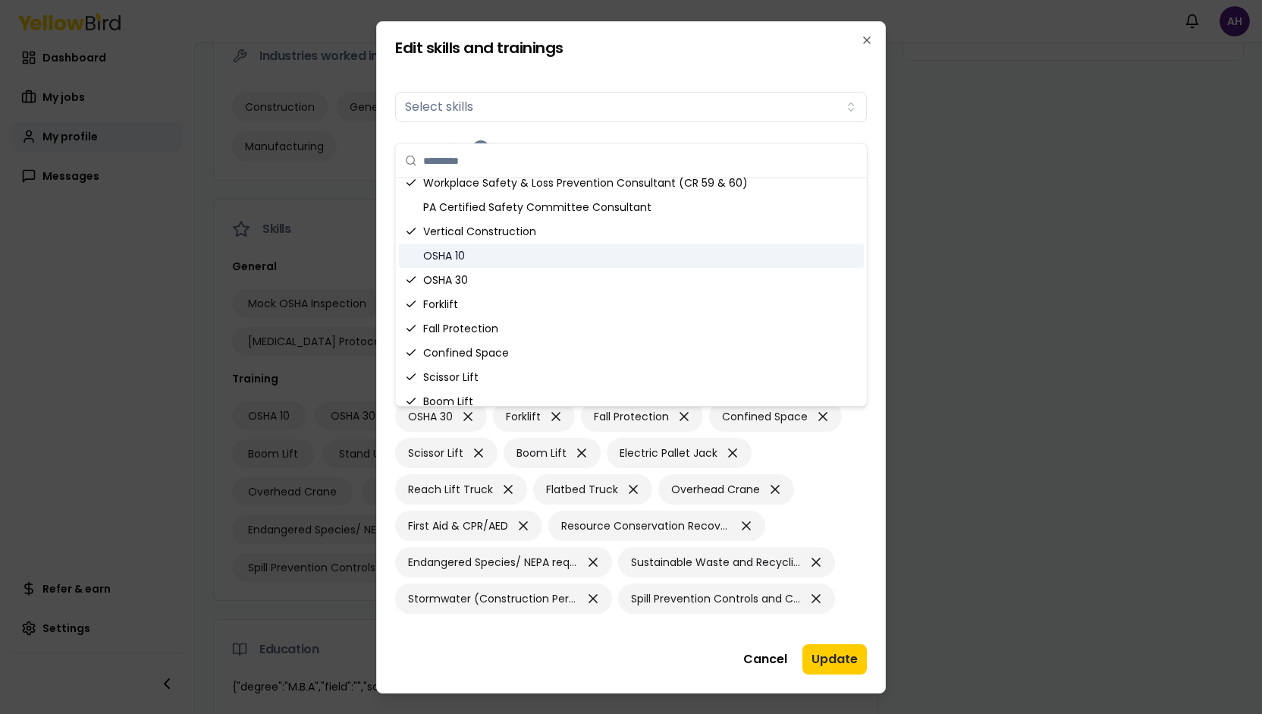
click at [412, 253] on icon "Suggestions" at bounding box center [411, 255] width 12 height 12
click at [414, 252] on icon "Suggestions" at bounding box center [411, 255] width 12 height 12
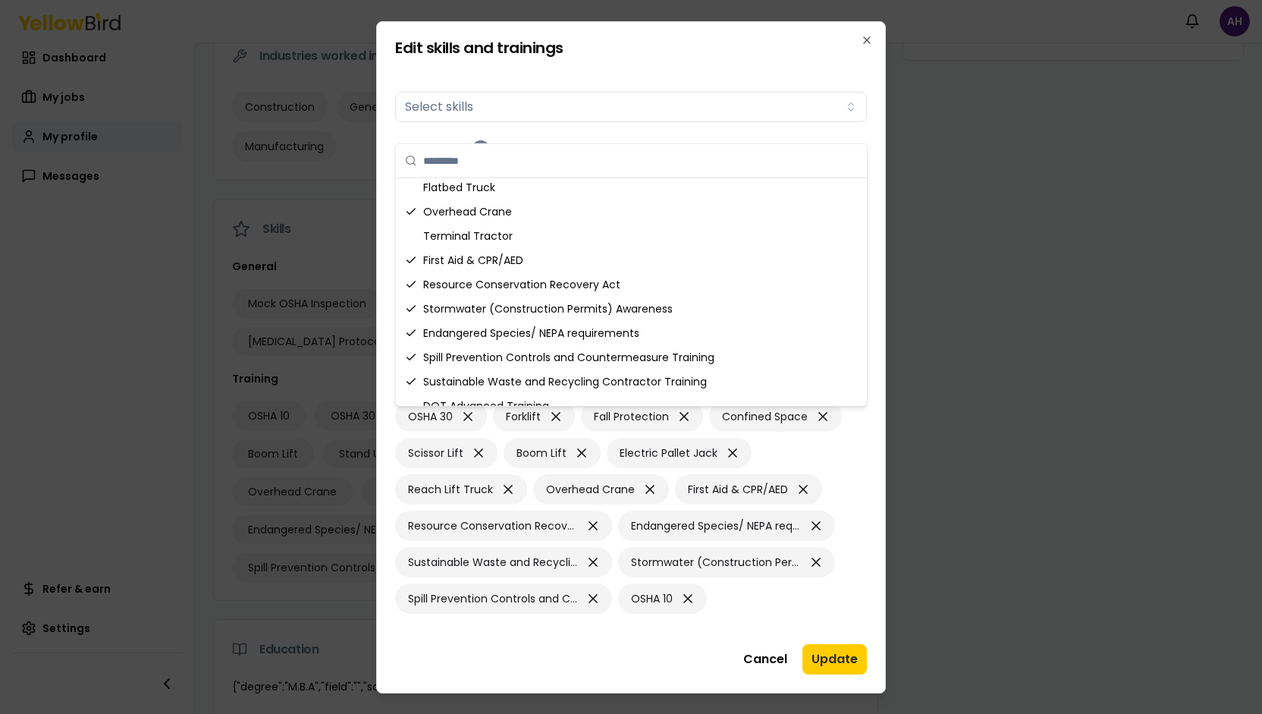
scroll to position [628, 0]
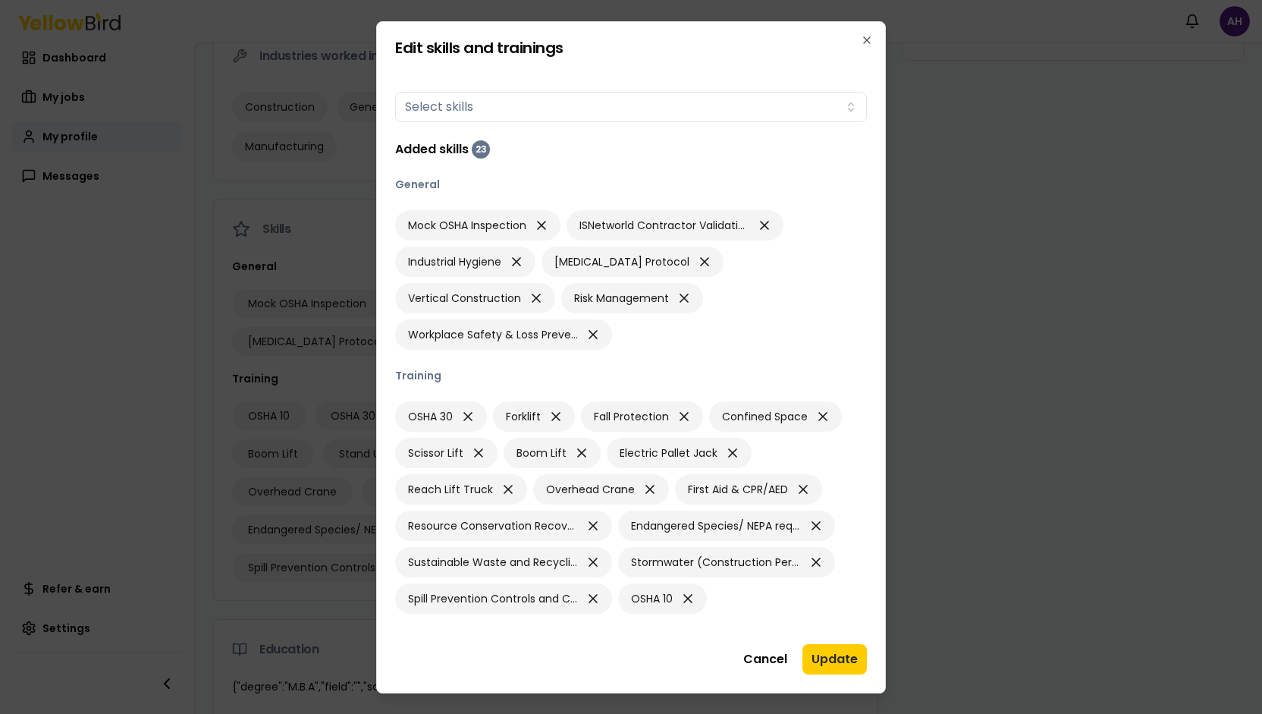
drag, startPoint x: 861, startPoint y: 551, endPoint x: 858, endPoint y: 576, distance: 26.1
click at [862, 551] on div "OSHA 30 Forklift Fall Protection Confined Space Scissor Lift Boom Lift Electric…" at bounding box center [631, 507] width 472 height 212
click at [828, 644] on button "Update" at bounding box center [834, 659] width 64 height 30
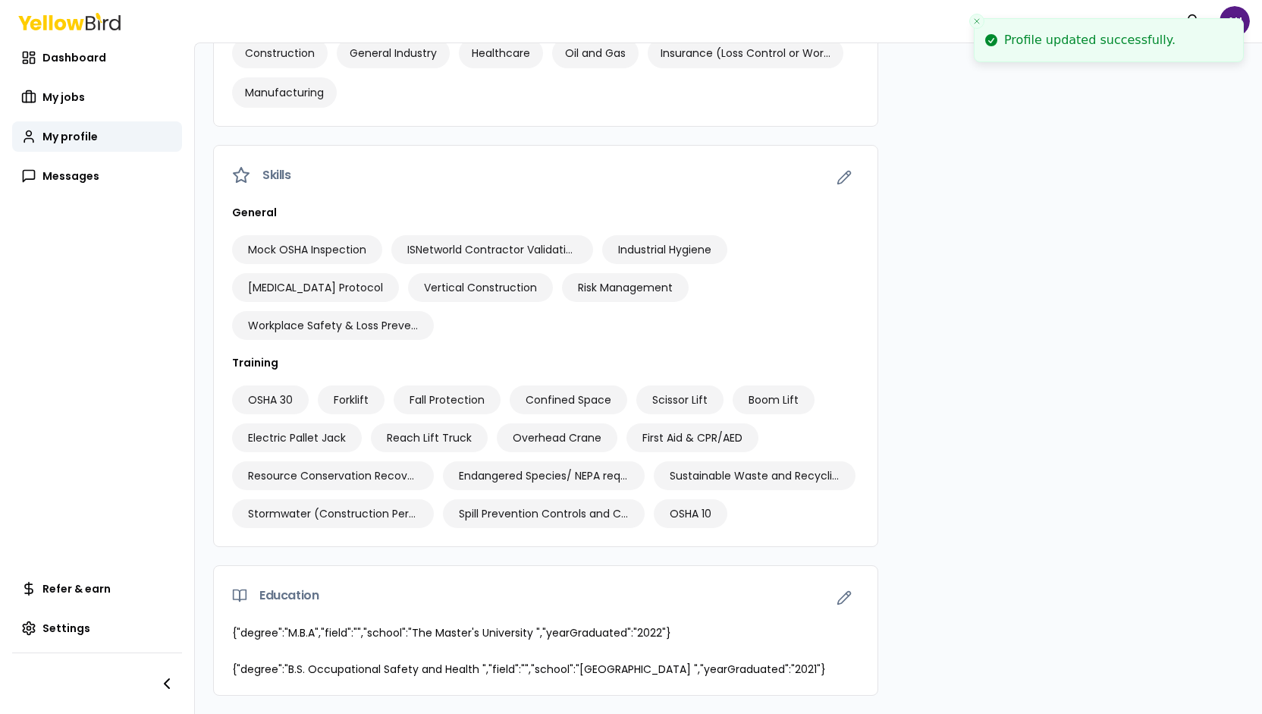
scroll to position [758, 0]
click at [713, 542] on div "General Mock OSHA Inspection ISNetworld Contractor Validation Industrial Hygien…" at bounding box center [545, 375] width 663 height 341
click at [836, 170] on icon "button" at bounding box center [843, 177] width 15 height 15
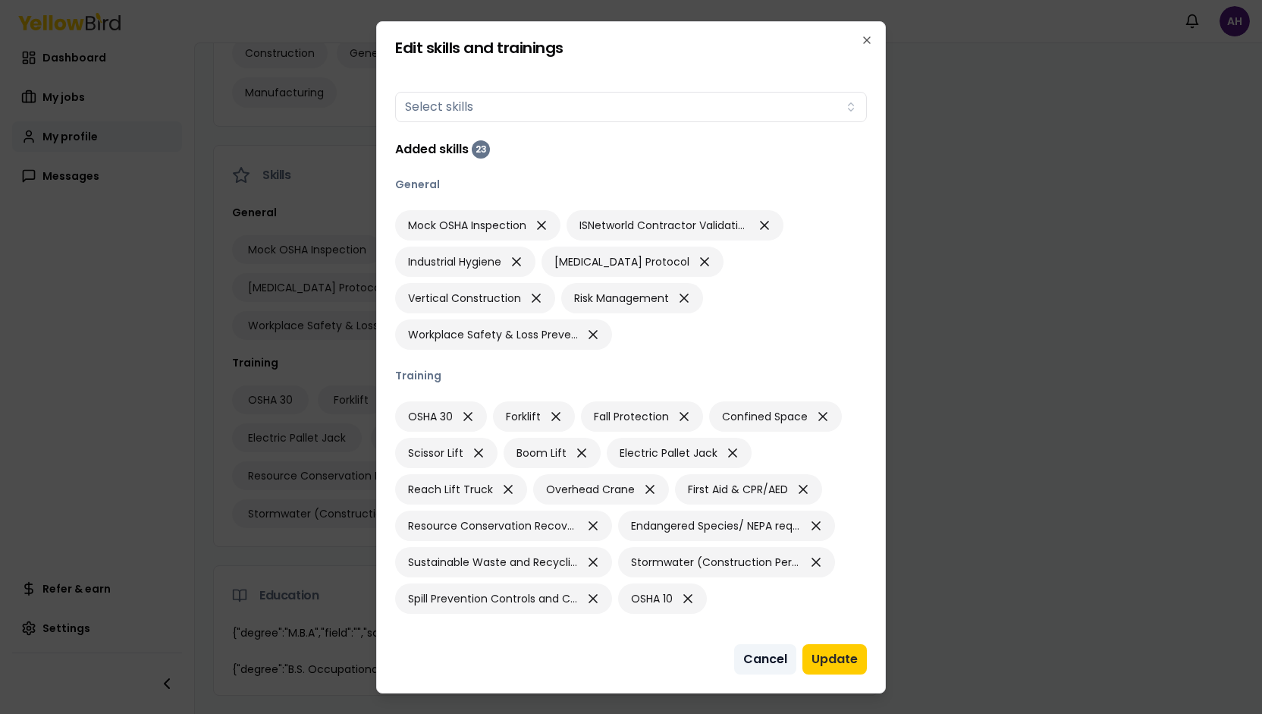
click at [756, 644] on button "Cancel" at bounding box center [765, 659] width 62 height 30
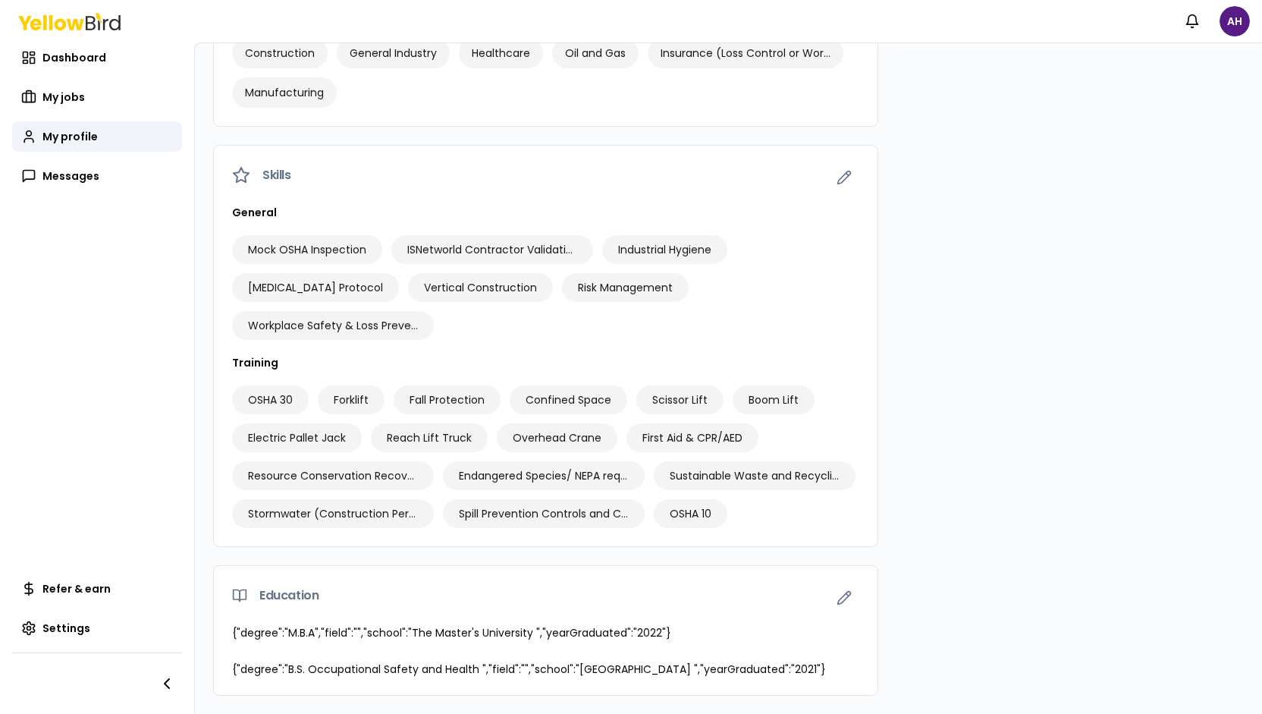
scroll to position [778, 0]
click at [983, 481] on div "Contact Email [EMAIL_ADDRESS][DOMAIN_NAME] Work phone [PHONE_NUMBER] Address [S…" at bounding box center [1072, 103] width 341 height 1184
click at [838, 590] on icon "button" at bounding box center [843, 597] width 15 height 15
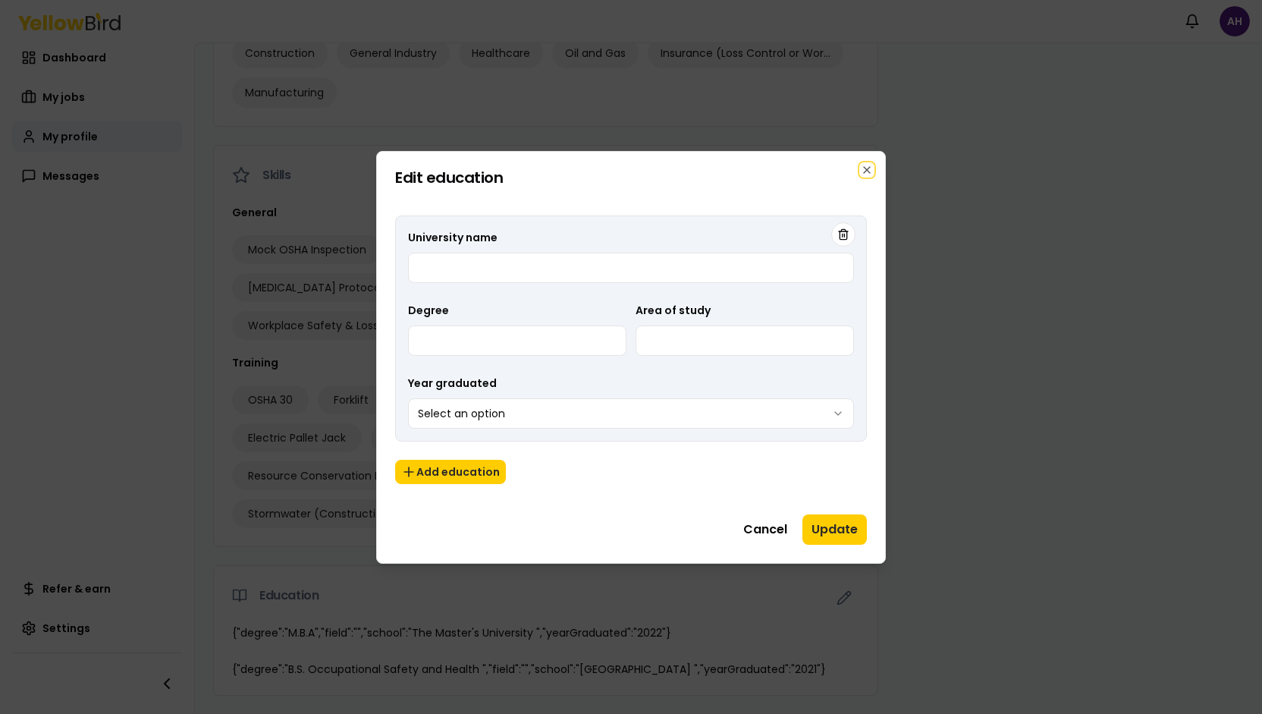
click at [868, 168] on icon "button" at bounding box center [867, 170] width 6 height 6
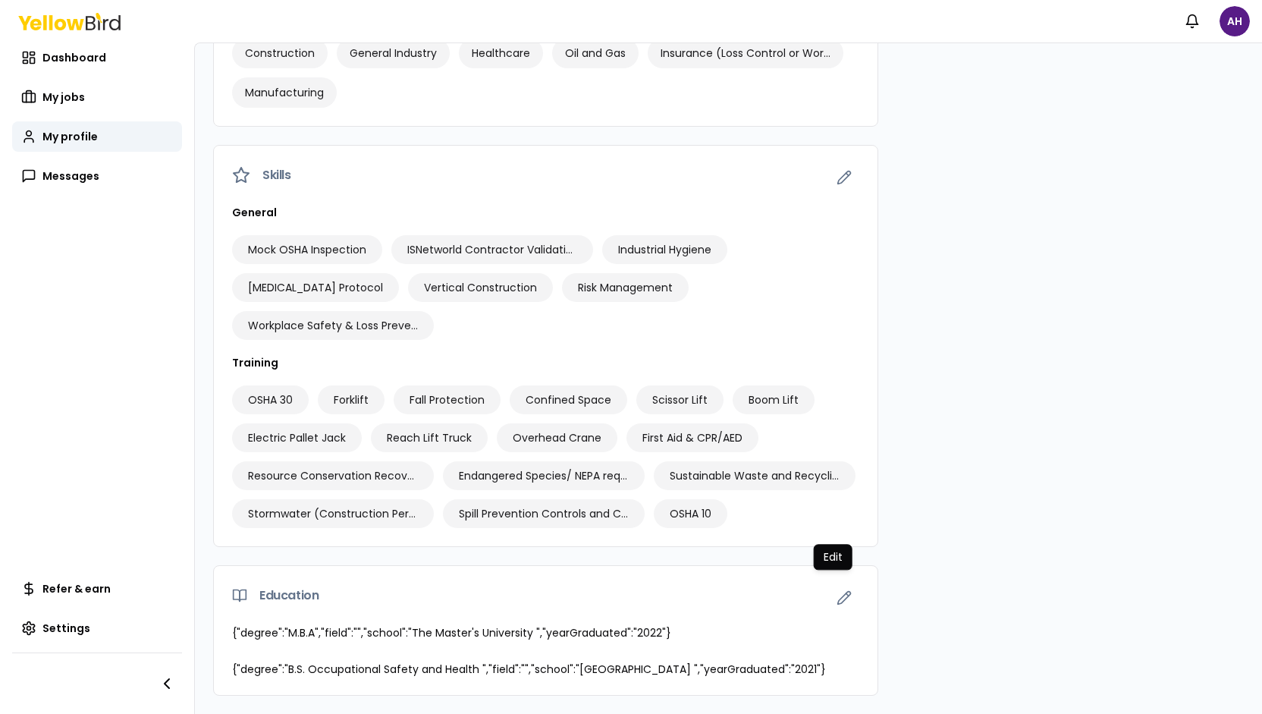
click at [1046, 261] on div "Contact Email [EMAIL_ADDRESS][DOMAIN_NAME] Work phone [PHONE_NUMBER] Address [S…" at bounding box center [1072, 103] width 341 height 1184
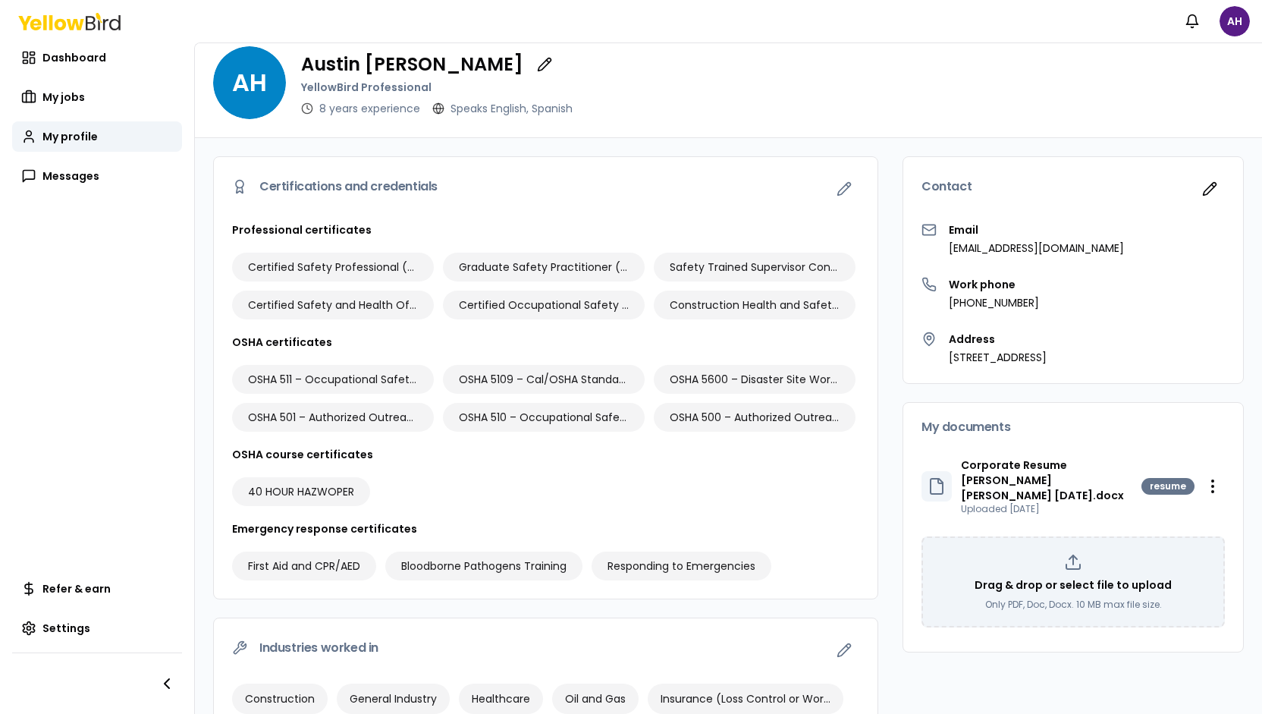
scroll to position [0, 0]
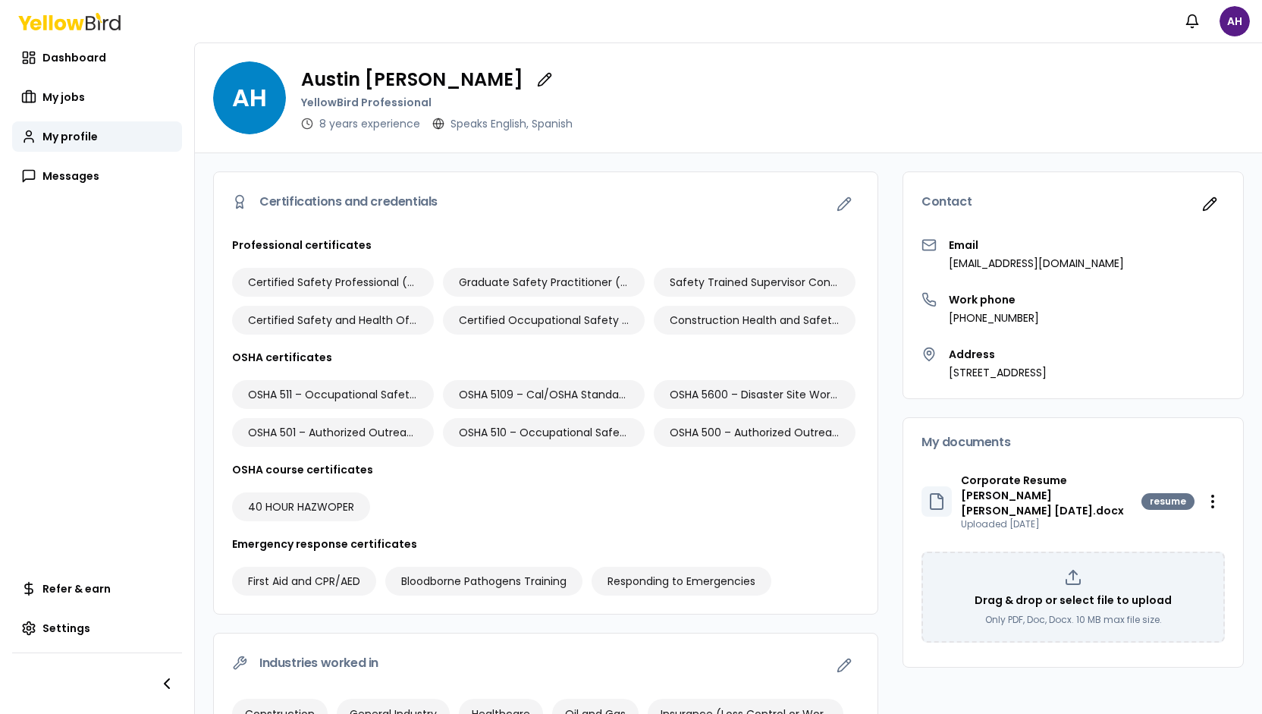
click at [861, 403] on div "Professional certificates Certified Safety Professional (CSP) Graduate Safety P…" at bounding box center [545, 425] width 663 height 376
click at [1153, 493] on div "resume" at bounding box center [1167, 501] width 53 height 17
click at [1026, 476] on p "Corporate Resume [PERSON_NAME] [PERSON_NAME] [DATE].docx" at bounding box center [1051, 494] width 180 height 45
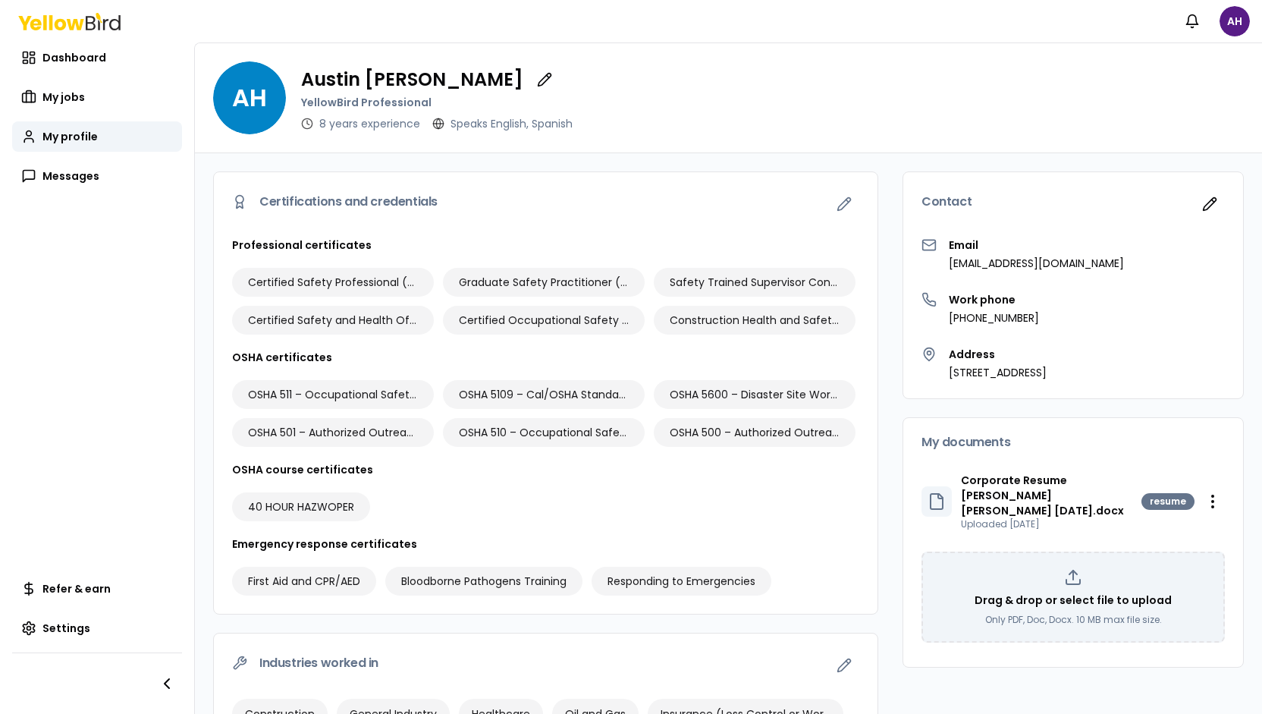
click at [1084, 495] on p "Corporate Resume [PERSON_NAME] [PERSON_NAME] [DATE].docx" at bounding box center [1051, 494] width 180 height 45
click at [1194, 488] on html "Notifications AH Dashboard My jobs My profile Messages Refer & earn Settings AH…" at bounding box center [631, 357] width 1262 height 714
click at [1175, 518] on div "Download" at bounding box center [1164, 523] width 89 height 24
click at [537, 80] on icon "button" at bounding box center [544, 79] width 15 height 15
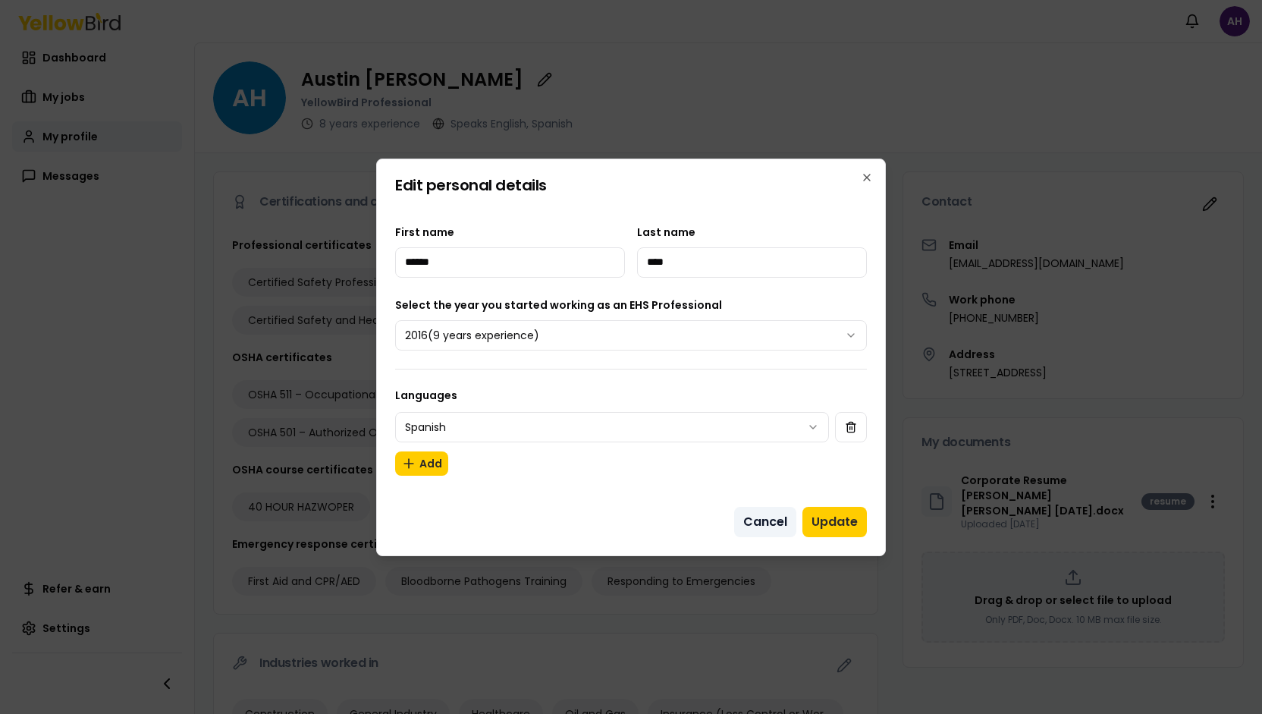
click at [775, 523] on button "Cancel" at bounding box center [765, 522] width 62 height 30
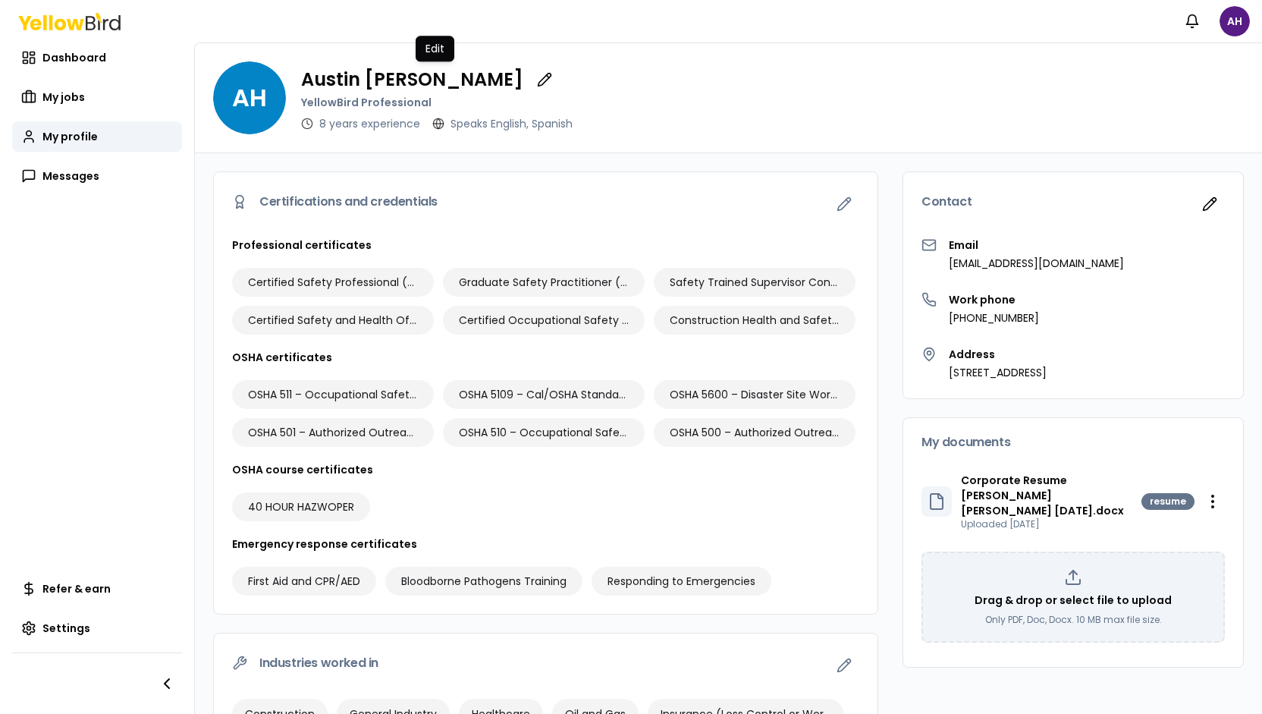
click at [775, 183] on div "Certifications and credentials" at bounding box center [545, 204] width 663 height 65
click at [86, 64] on span "Dashboard" at bounding box center [74, 57] width 64 height 15
